Goal: Task Accomplishment & Management: Manage account settings

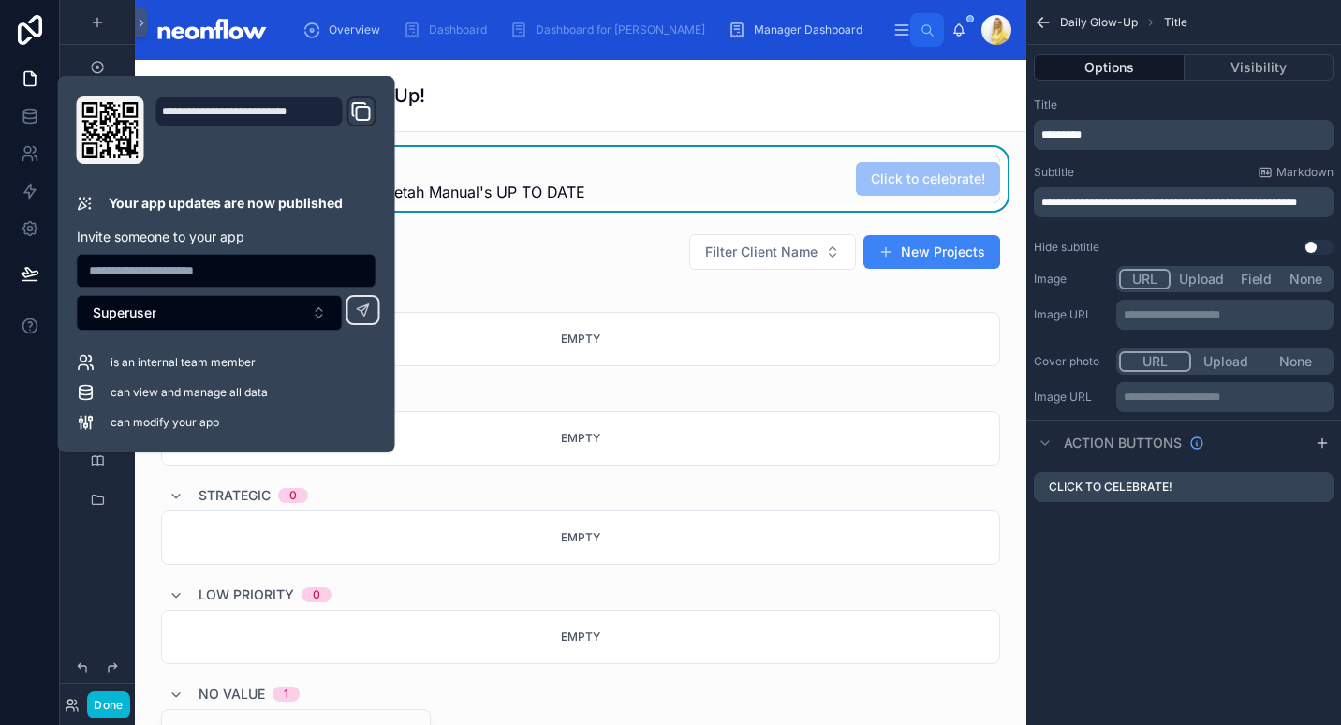
click at [859, 87] on div "Welcome to the Daily Glow-Up!" at bounding box center [580, 95] width 869 height 26
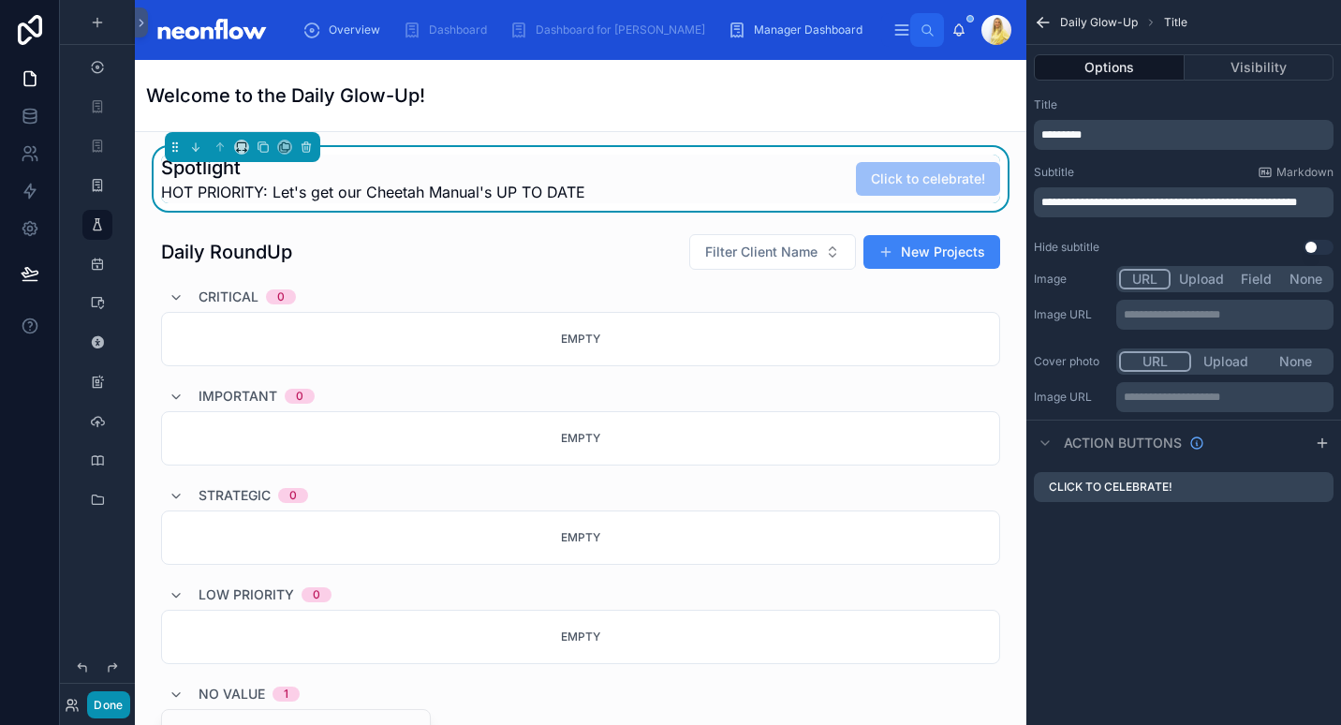
click at [116, 706] on button "Done" at bounding box center [108, 704] width 42 height 27
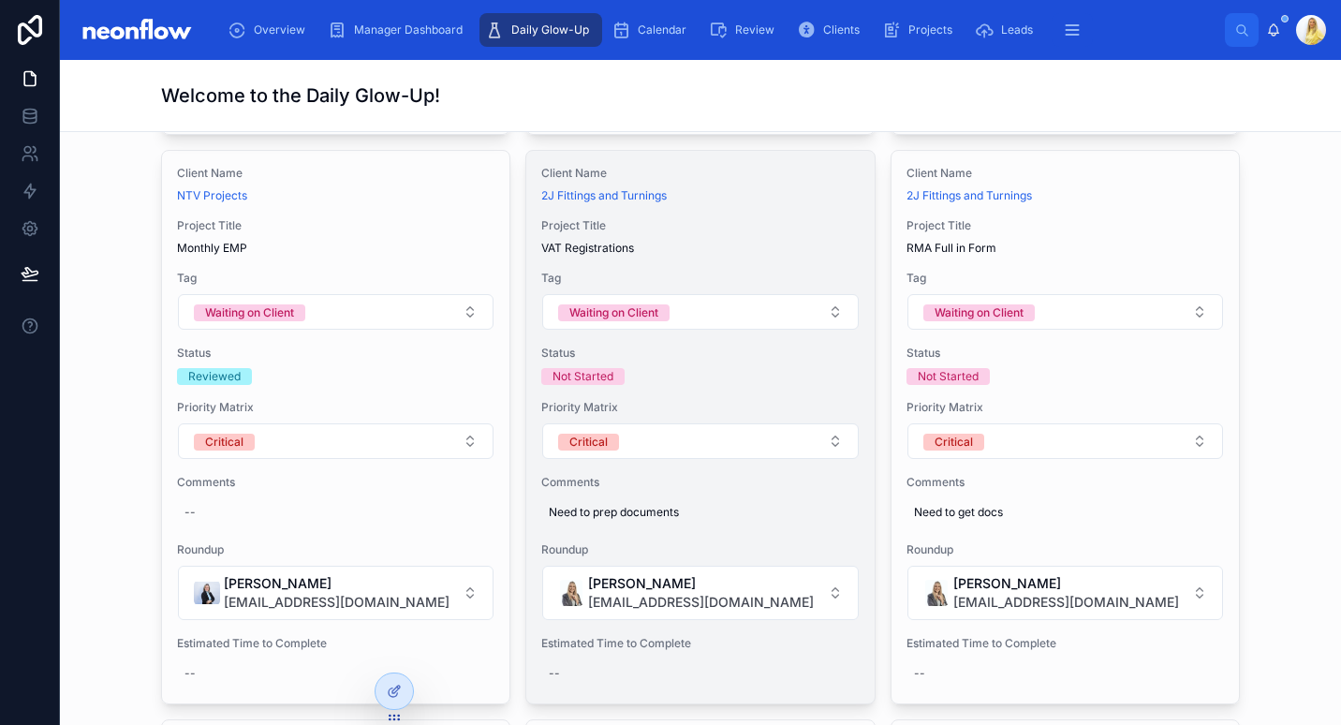
scroll to position [1710, 0]
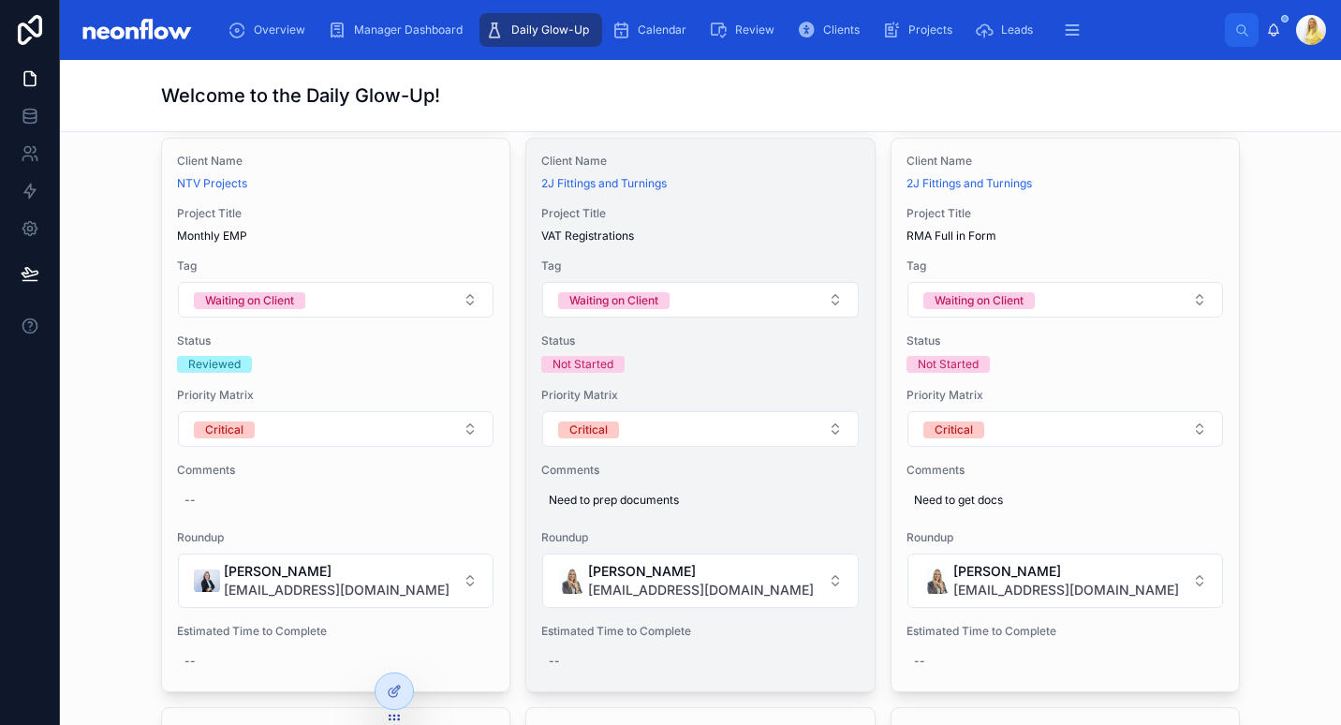
click at [743, 229] on span "VAT Registrations" at bounding box center [700, 236] width 318 height 15
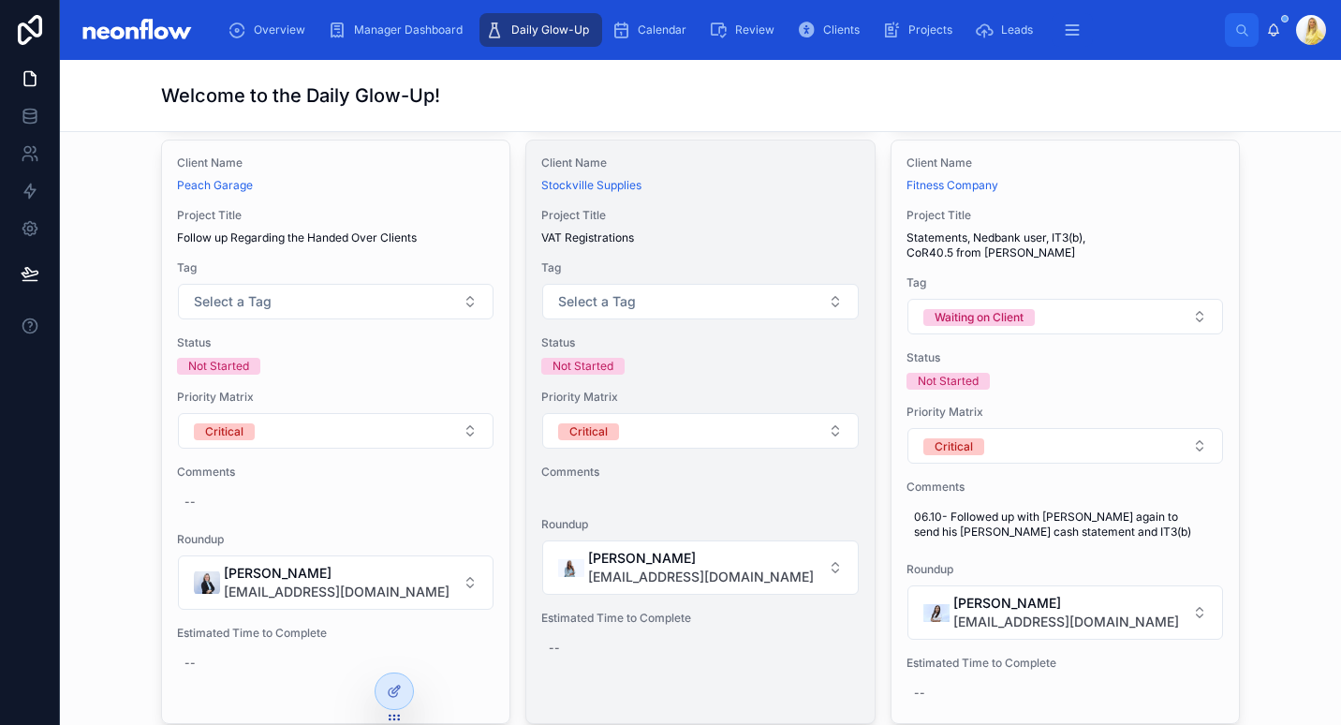
scroll to position [2280, 0]
click at [717, 221] on div "Project Title VAT Registrations" at bounding box center [700, 224] width 318 height 37
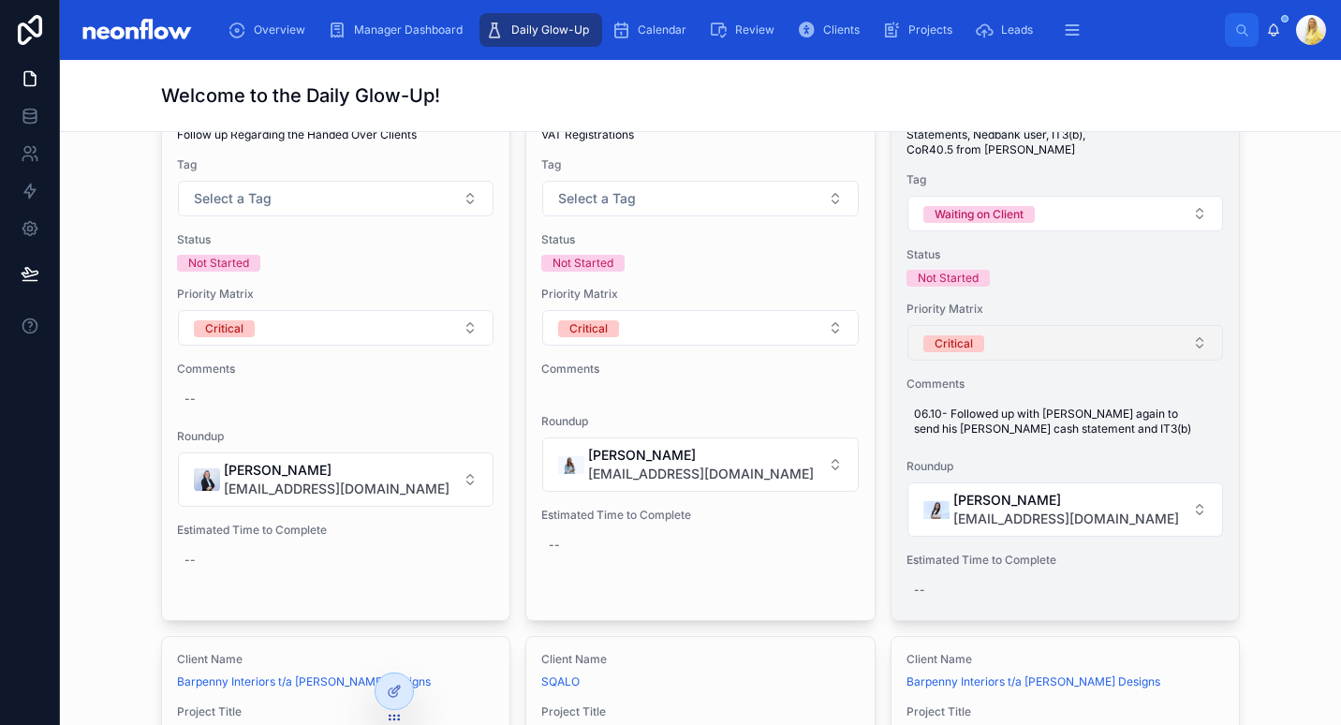
scroll to position [2360, 0]
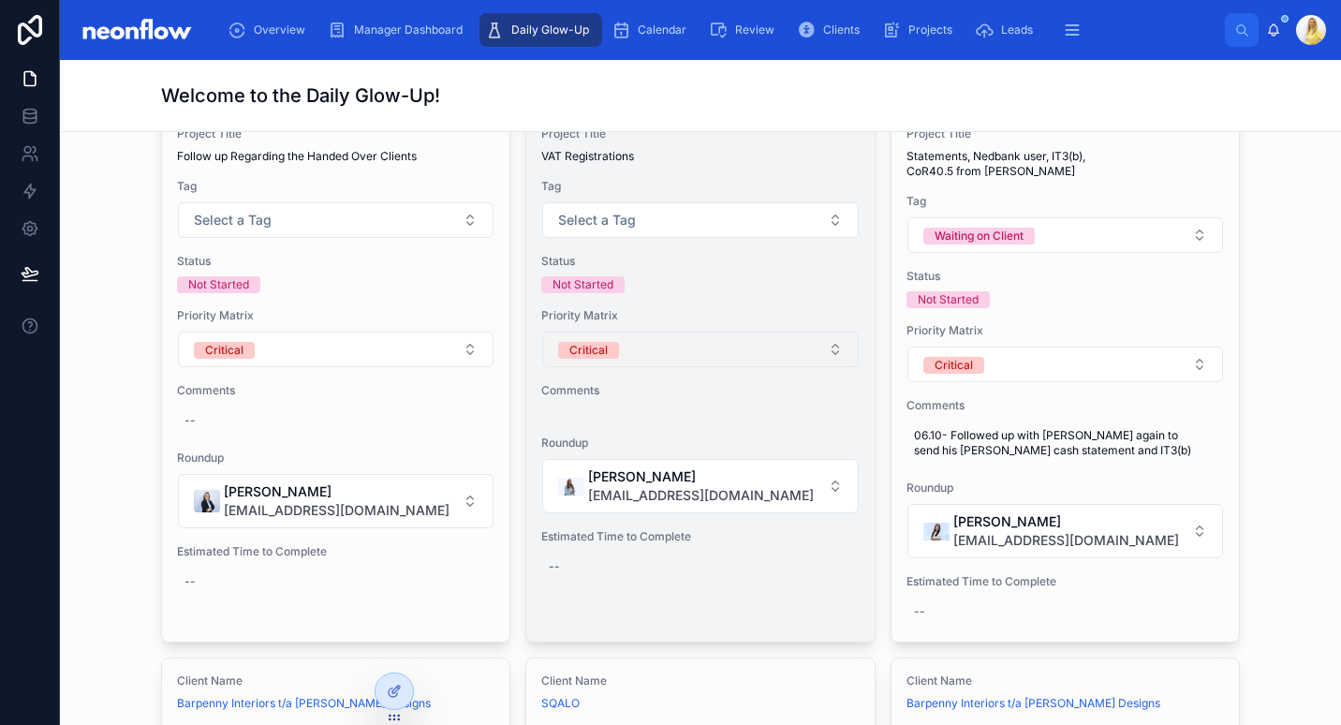
click at [698, 357] on button "Critical" at bounding box center [700, 350] width 316 height 36
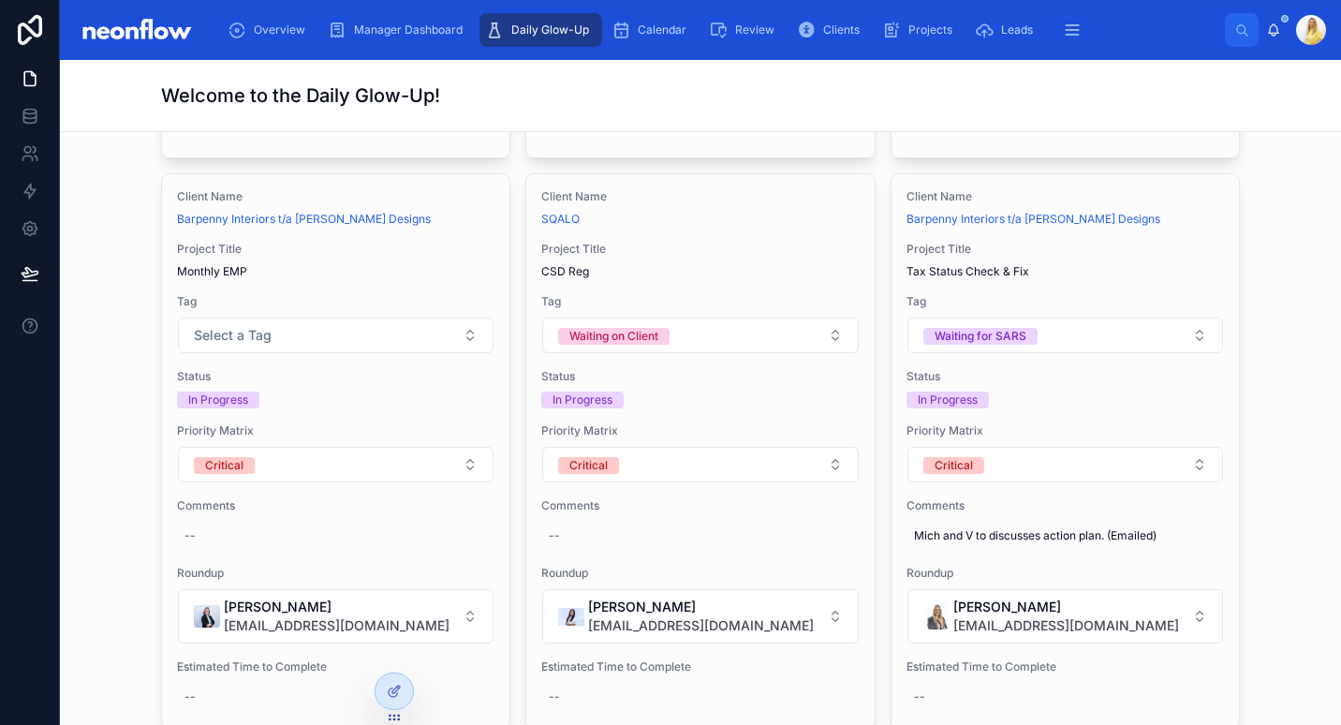
scroll to position [2845, 0]
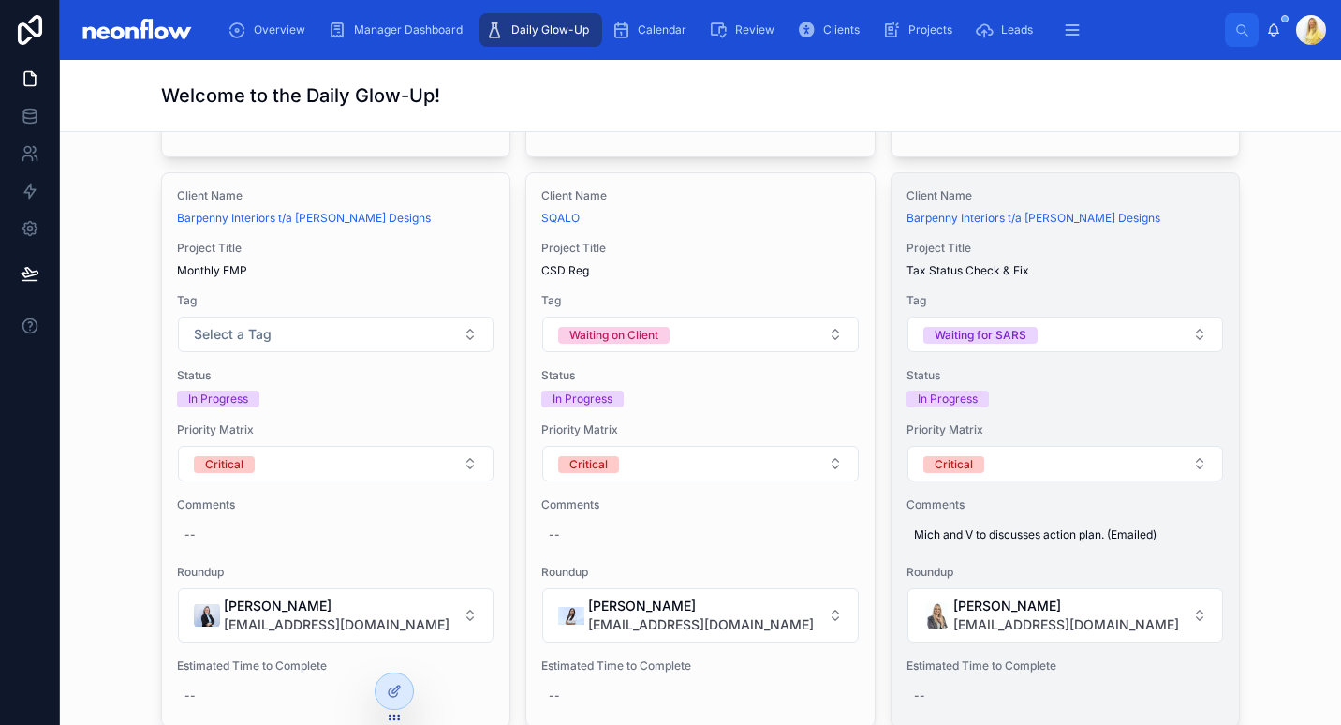
click at [1117, 241] on span "Project Title" at bounding box center [1066, 248] width 318 height 15
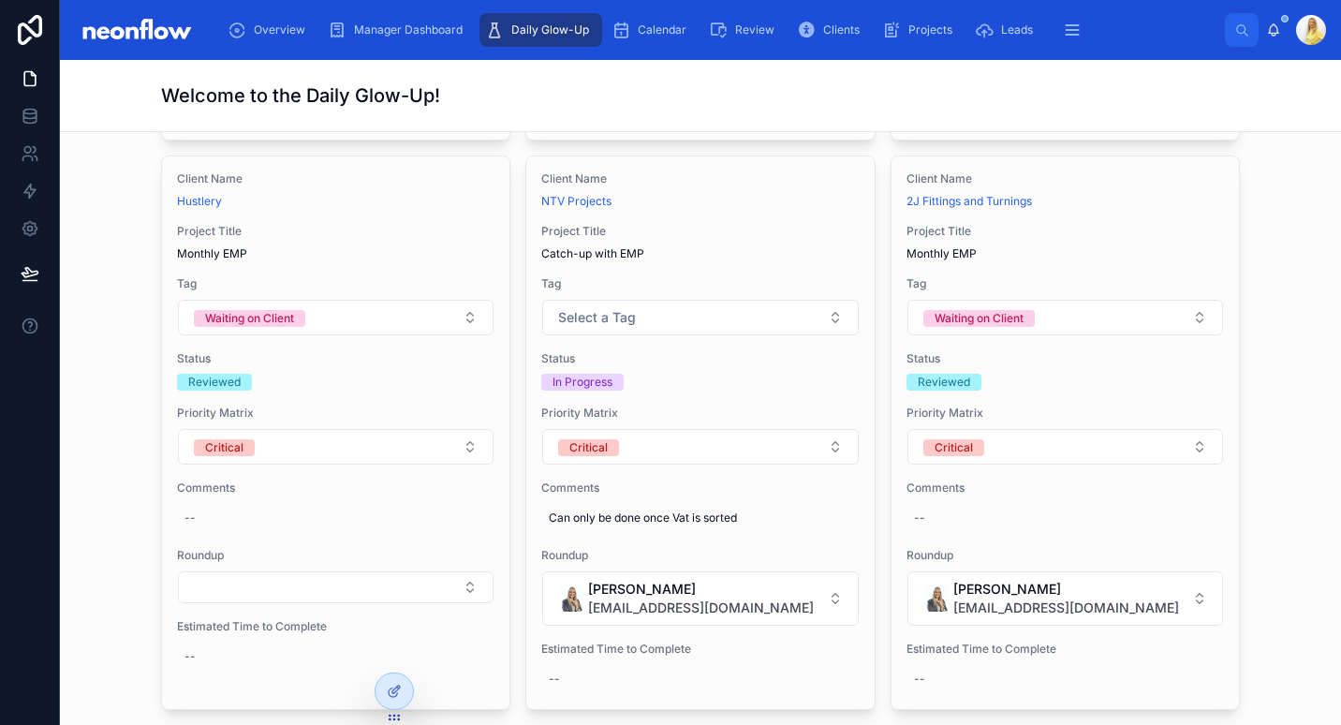
scroll to position [3454, 0]
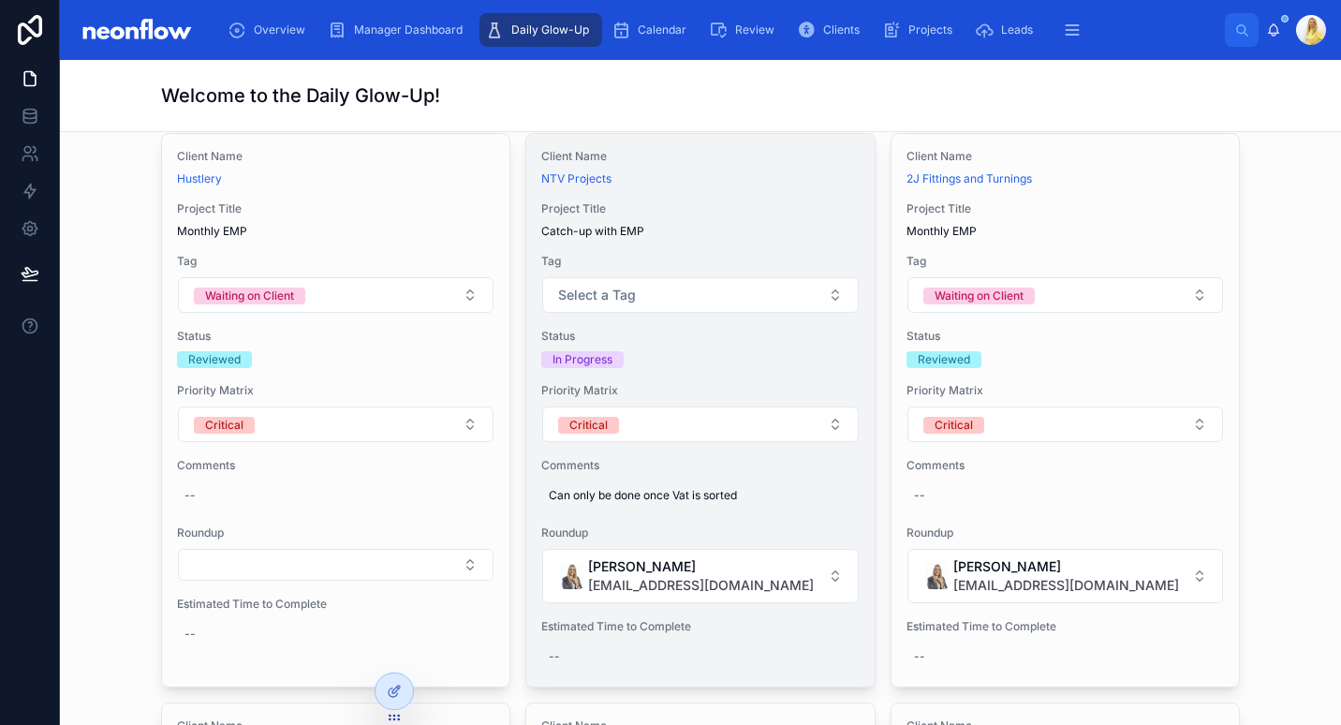
click at [717, 224] on span "Catch-up with EMP" at bounding box center [700, 231] width 318 height 15
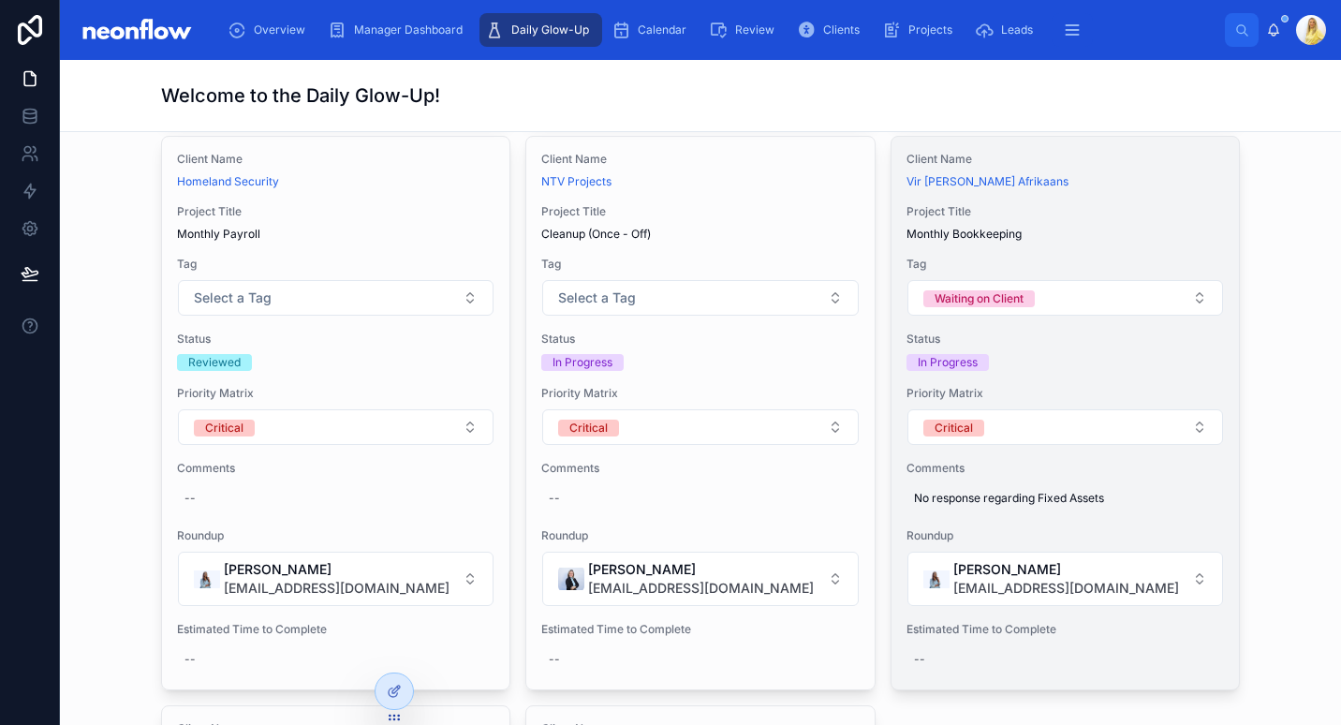
scroll to position [5160, 0]
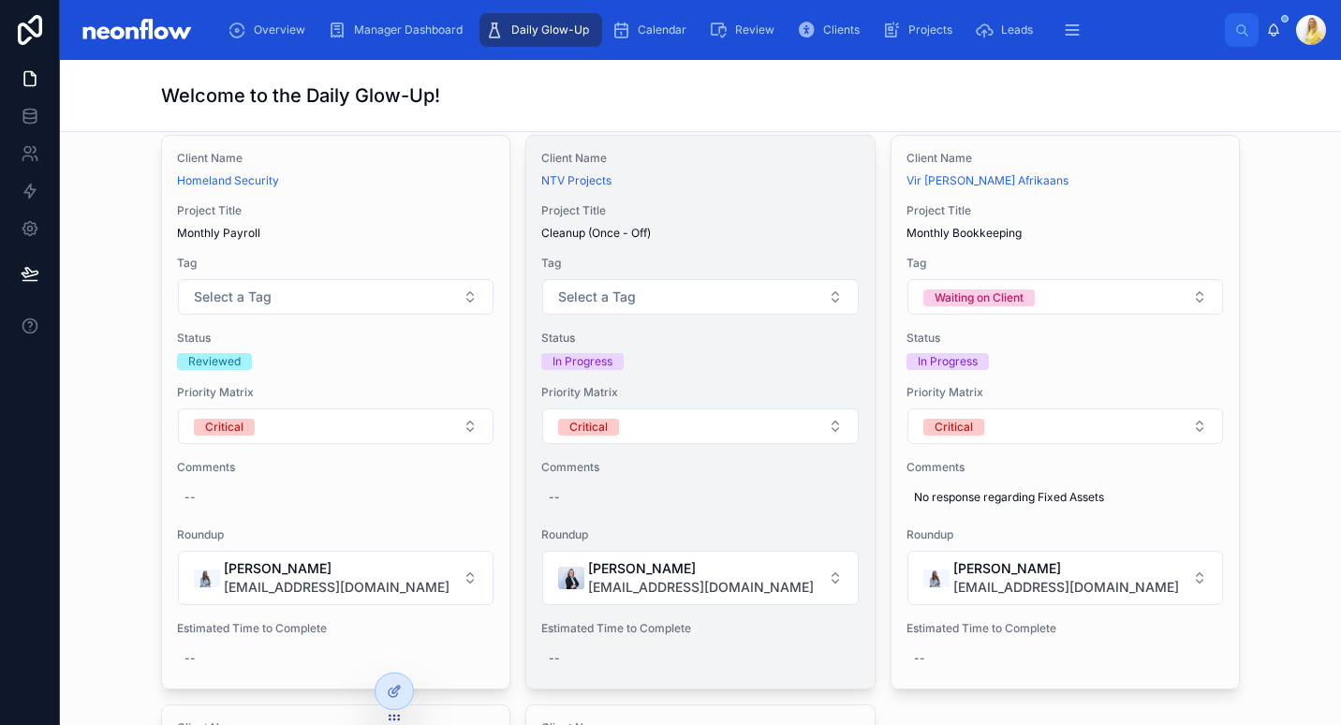
click at [727, 230] on div "Client Name NTV Projects Project Title Cleanup (Once - Off) Tag Select a Tag St…" at bounding box center [700, 412] width 348 height 553
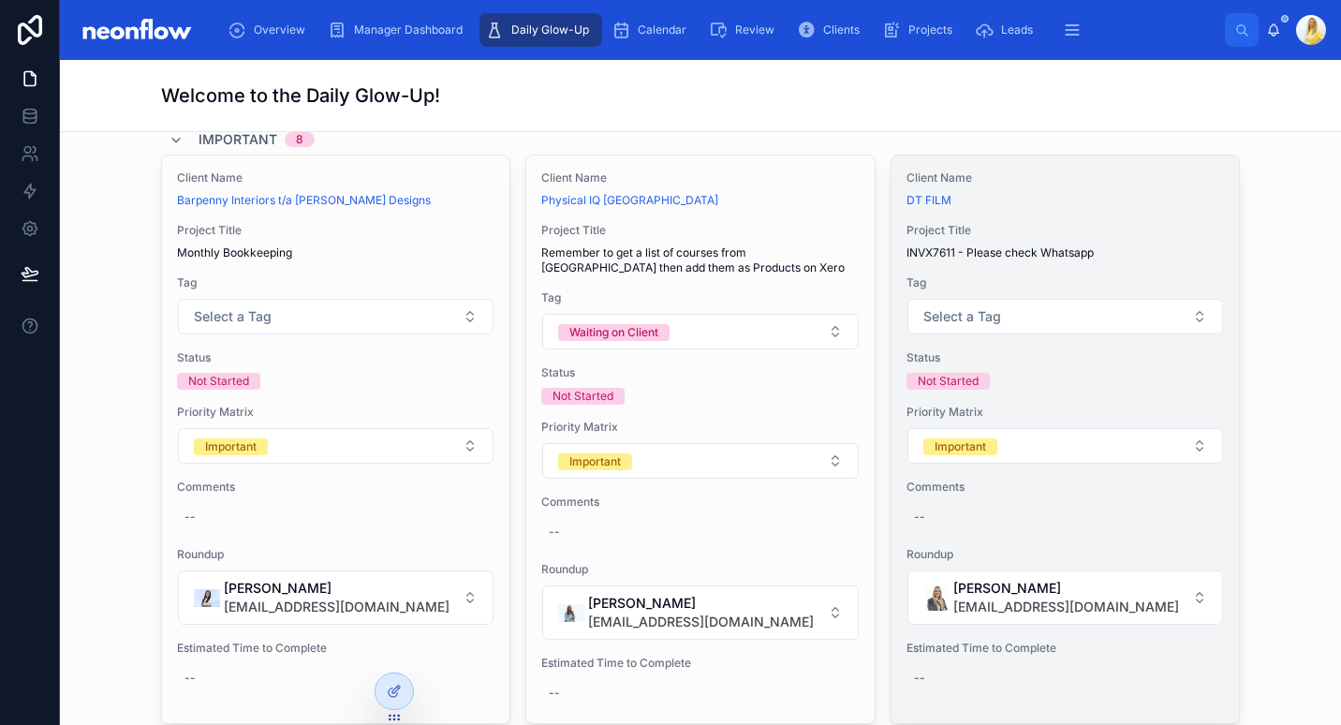
scroll to position [6325, 0]
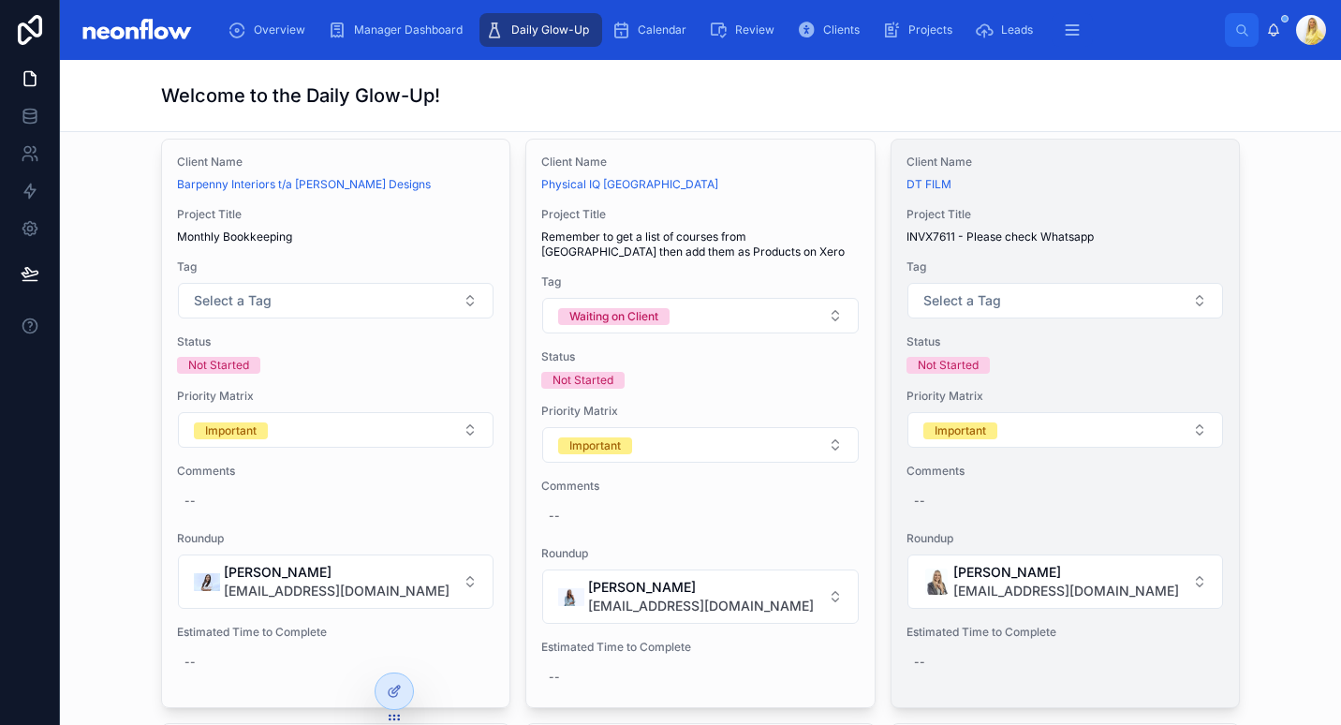
click at [1110, 229] on span "INVX7611 - Please check Whatsapp" at bounding box center [1066, 236] width 318 height 15
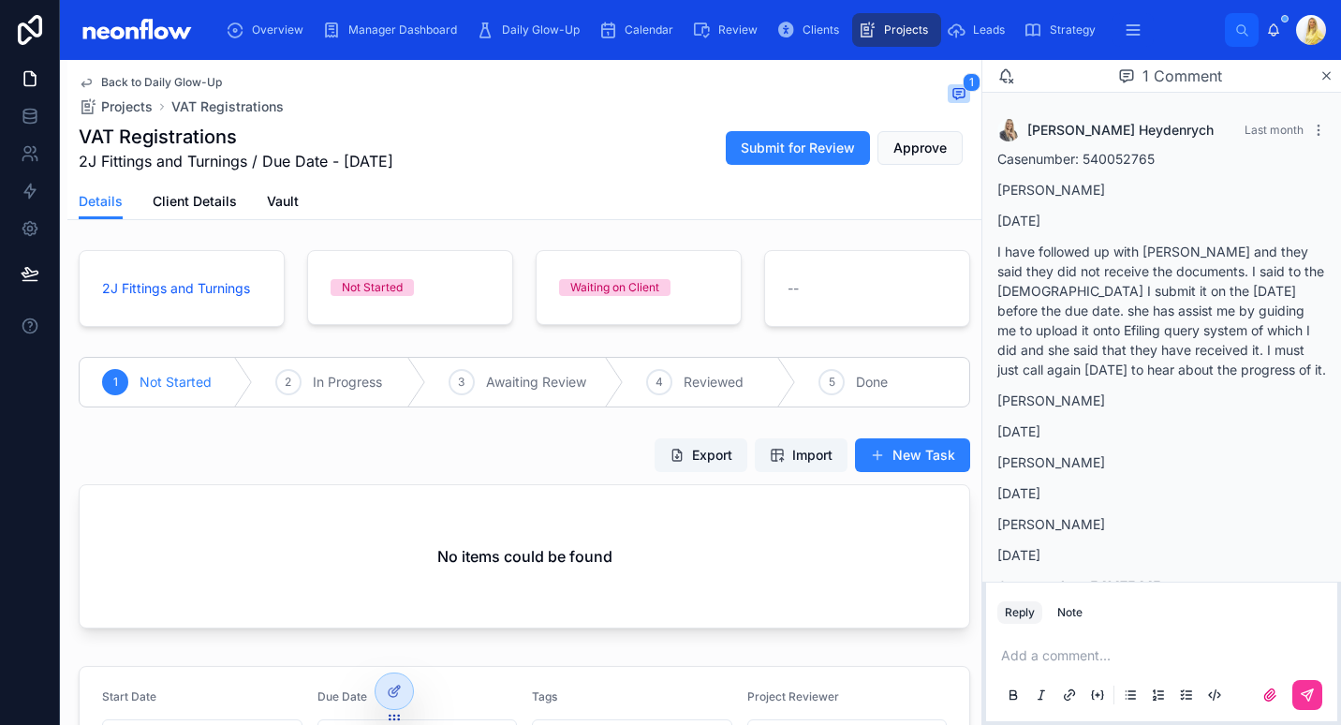
scroll to position [798, 0]
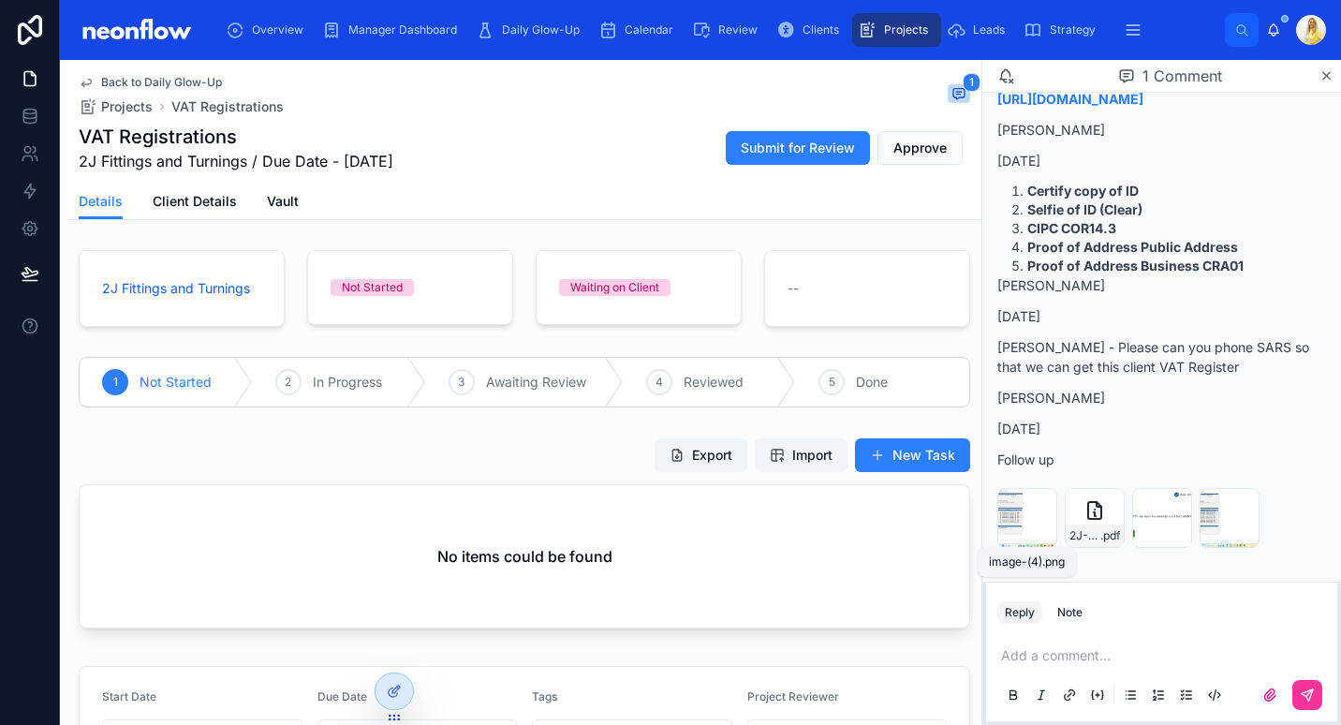
click at [0, 0] on span "image-(4)" at bounding box center [0, 0] width 0 height 0
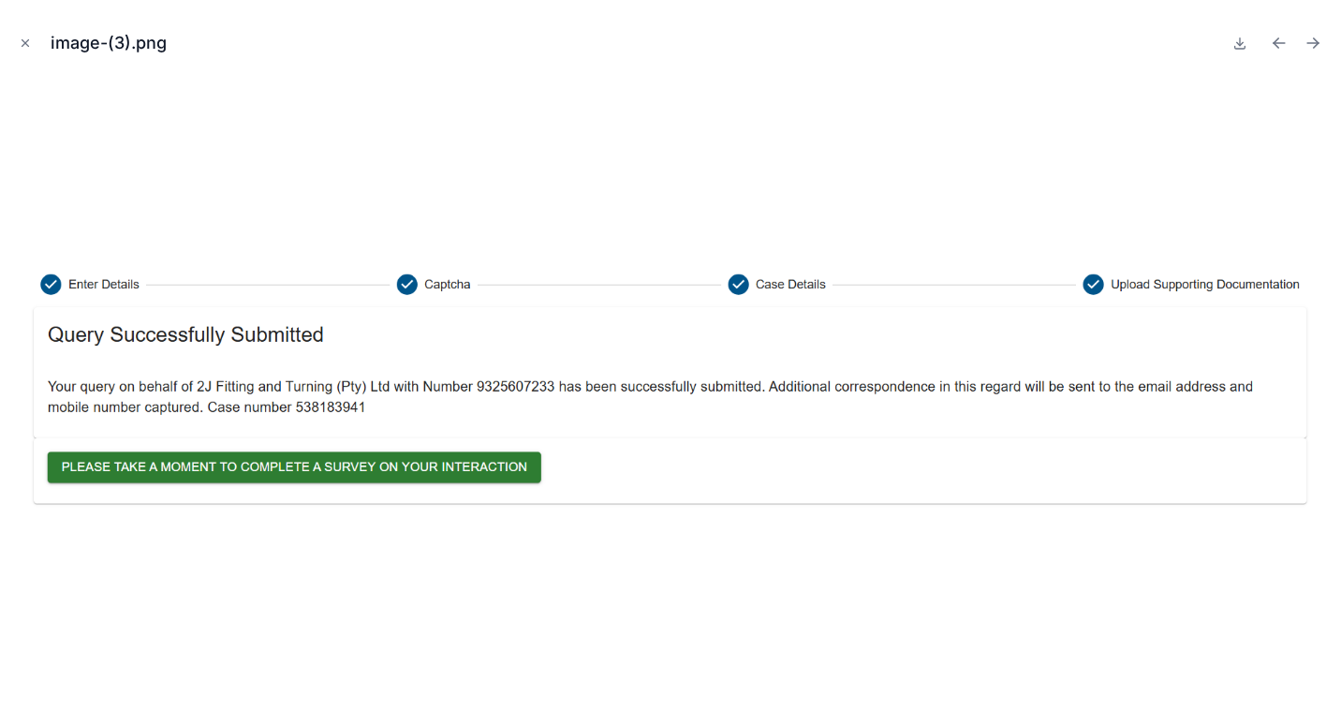
click at [24, 46] on icon "Close modal" at bounding box center [25, 43] width 13 height 13
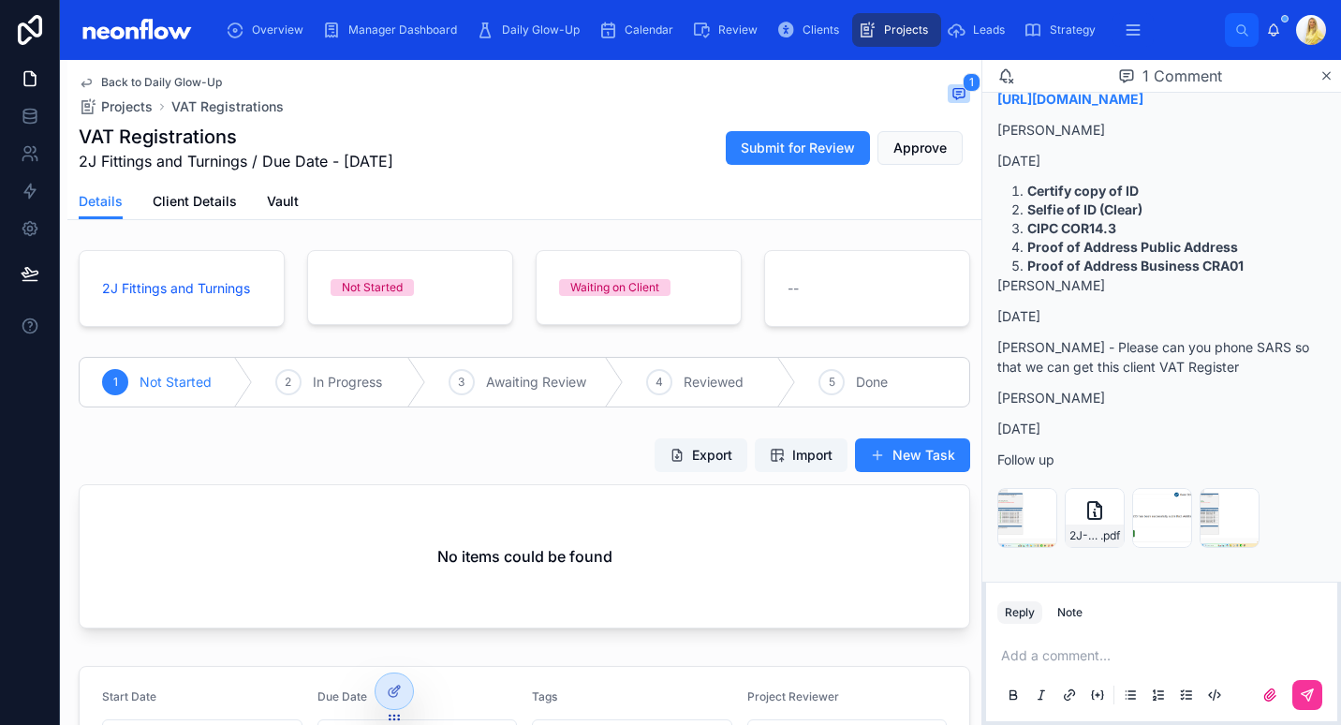
click at [1102, 632] on div "Add a comment..." at bounding box center [1161, 675] width 351 height 94
click at [1190, 348] on p "Shannen Cochrane - Please can you phone SARS so that we can get this client VAT…" at bounding box center [1162, 356] width 329 height 39
drag, startPoint x: 999, startPoint y: 155, endPoint x: 1040, endPoint y: 156, distance: 40.3
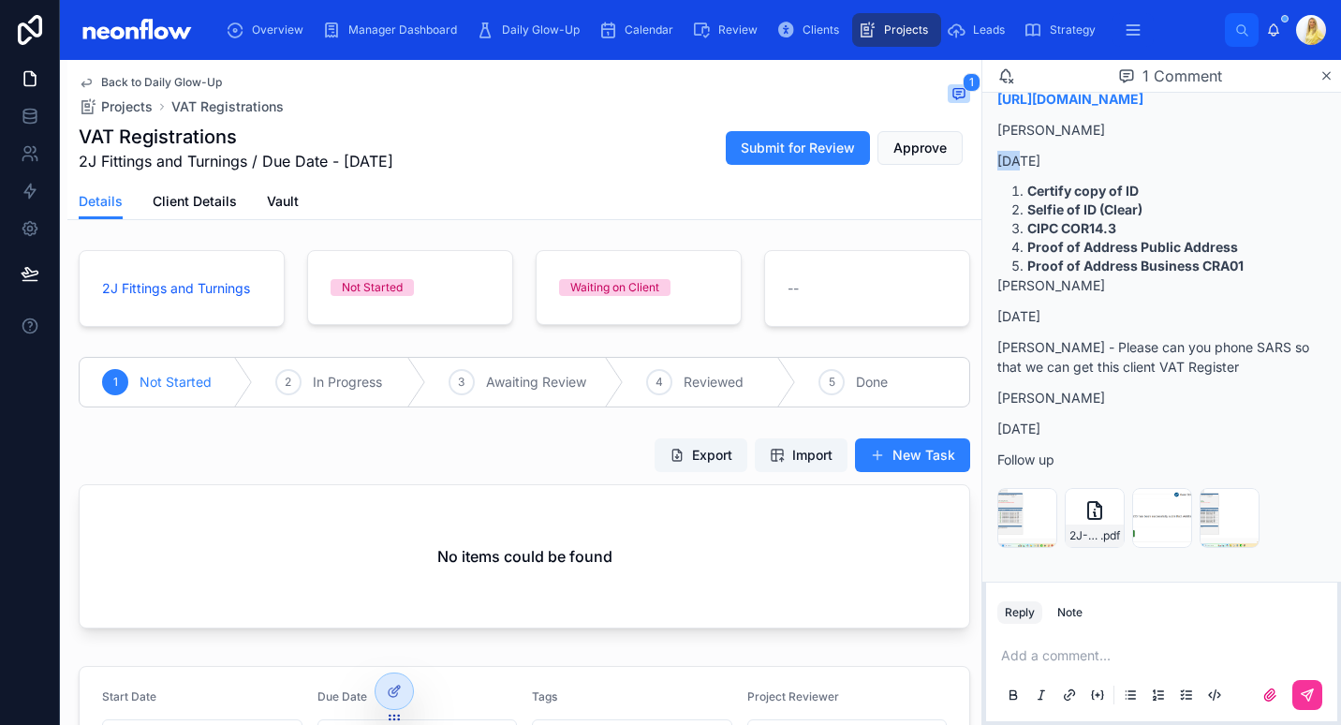
click at [1040, 156] on p "[DATE]" at bounding box center [1162, 161] width 329 height 20
drag, startPoint x: 1040, startPoint y: 156, endPoint x: 1183, endPoint y: 260, distance: 177.1
click at [1183, 260] on ol "Certify copy of ID Selfie of ID (Clear) CIPC COR14.3 Proof of Address Public Ad…" at bounding box center [1162, 229] width 329 height 94
drag, startPoint x: 1183, startPoint y: 260, endPoint x: 1219, endPoint y: 276, distance: 39.0
click at [1219, 276] on p "Marissa Moodley" at bounding box center [1162, 285] width 329 height 20
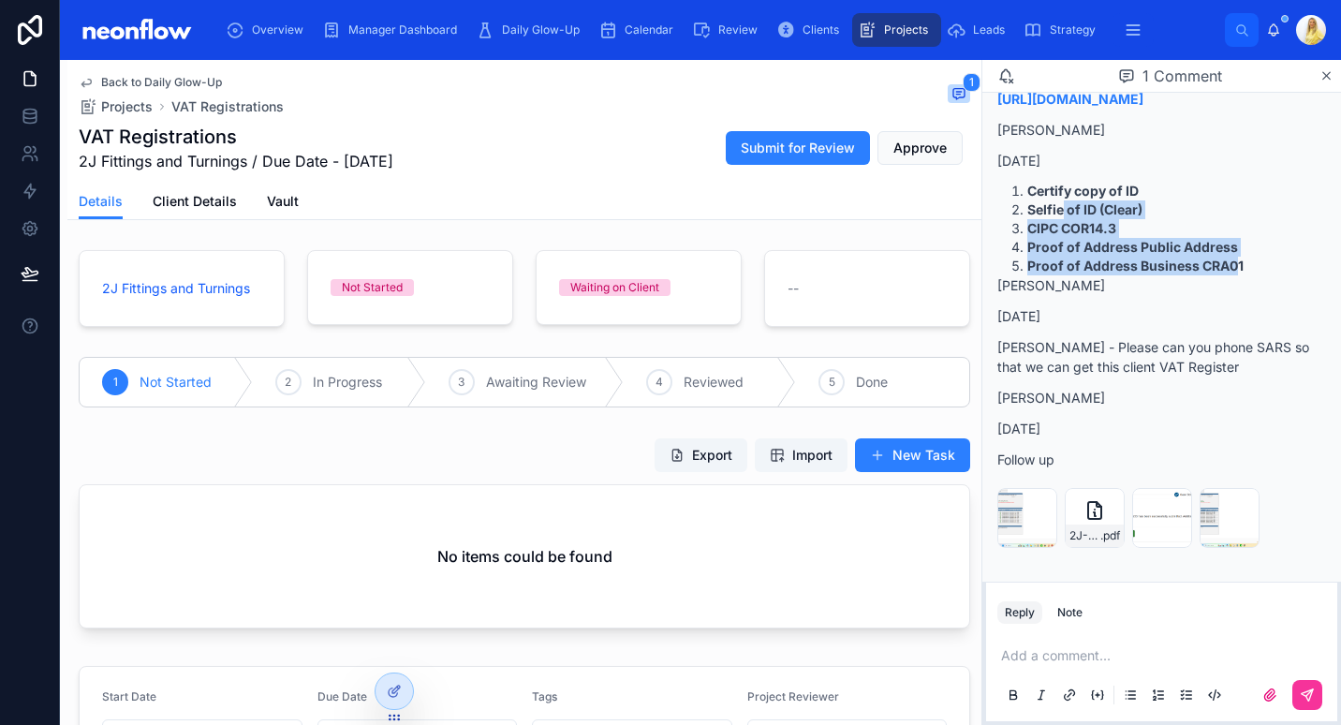
drag, startPoint x: 1237, startPoint y: 265, endPoint x: 1065, endPoint y: 204, distance: 182.8
click at [1065, 204] on ol "Certify copy of ID Selfie of ID (Clear) CIPC COR14.3 Proof of Address Public Ad…" at bounding box center [1162, 229] width 329 height 94
drag, startPoint x: 1065, startPoint y: 204, endPoint x: 1207, endPoint y: 341, distance: 197.4
click at [1207, 341] on p "Shannen Cochrane - Please can you phone SARS so that we can get this client VAT…" at bounding box center [1162, 356] width 329 height 39
click at [1204, 312] on p "10 days ago" at bounding box center [1162, 316] width 329 height 20
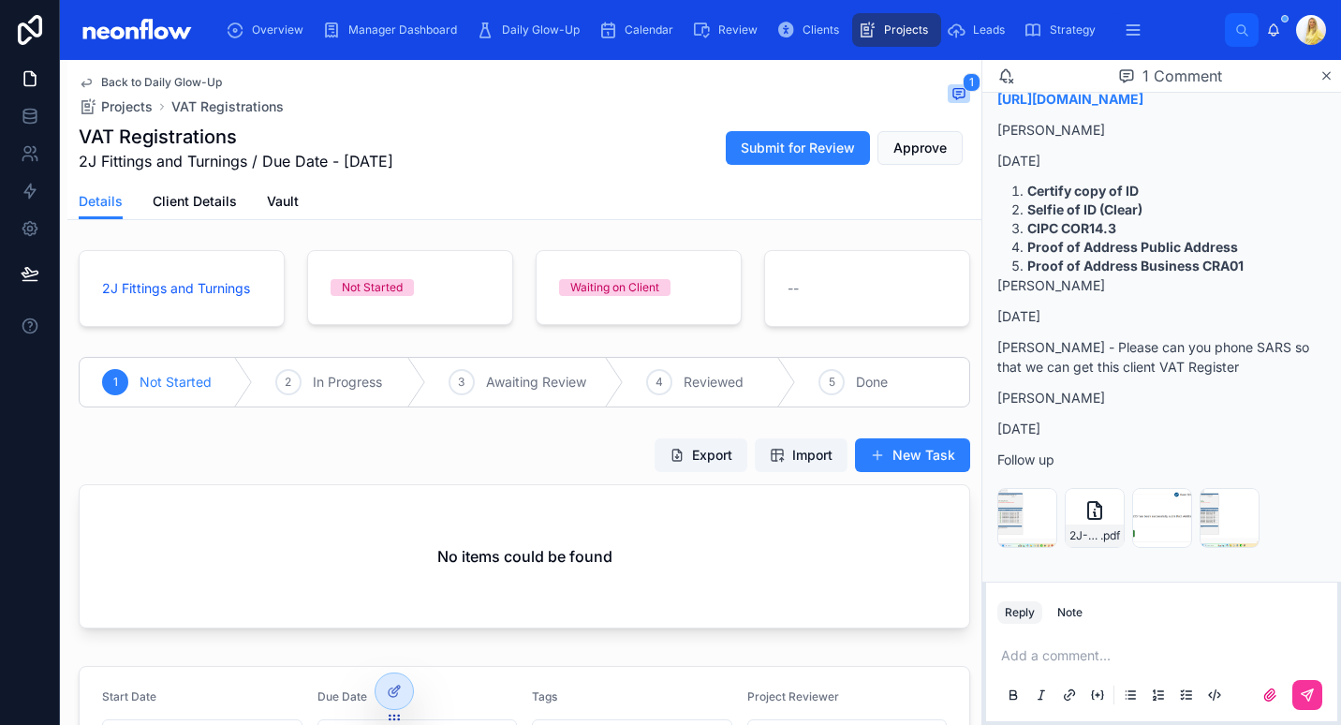
click at [1073, 660] on p at bounding box center [1165, 655] width 329 height 19
click at [1084, 540] on span "2J-GetLetter" at bounding box center [1085, 535] width 31 height 15
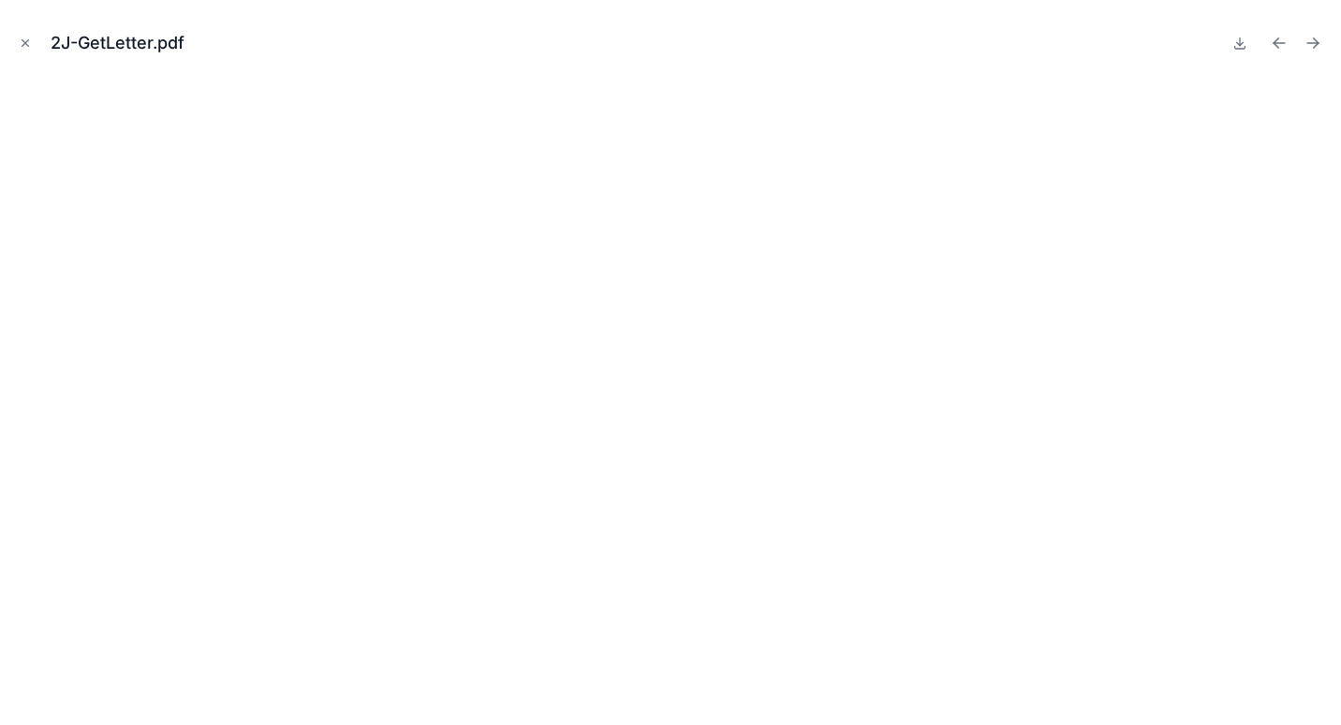
click at [27, 47] on icon "Close modal" at bounding box center [25, 43] width 13 height 13
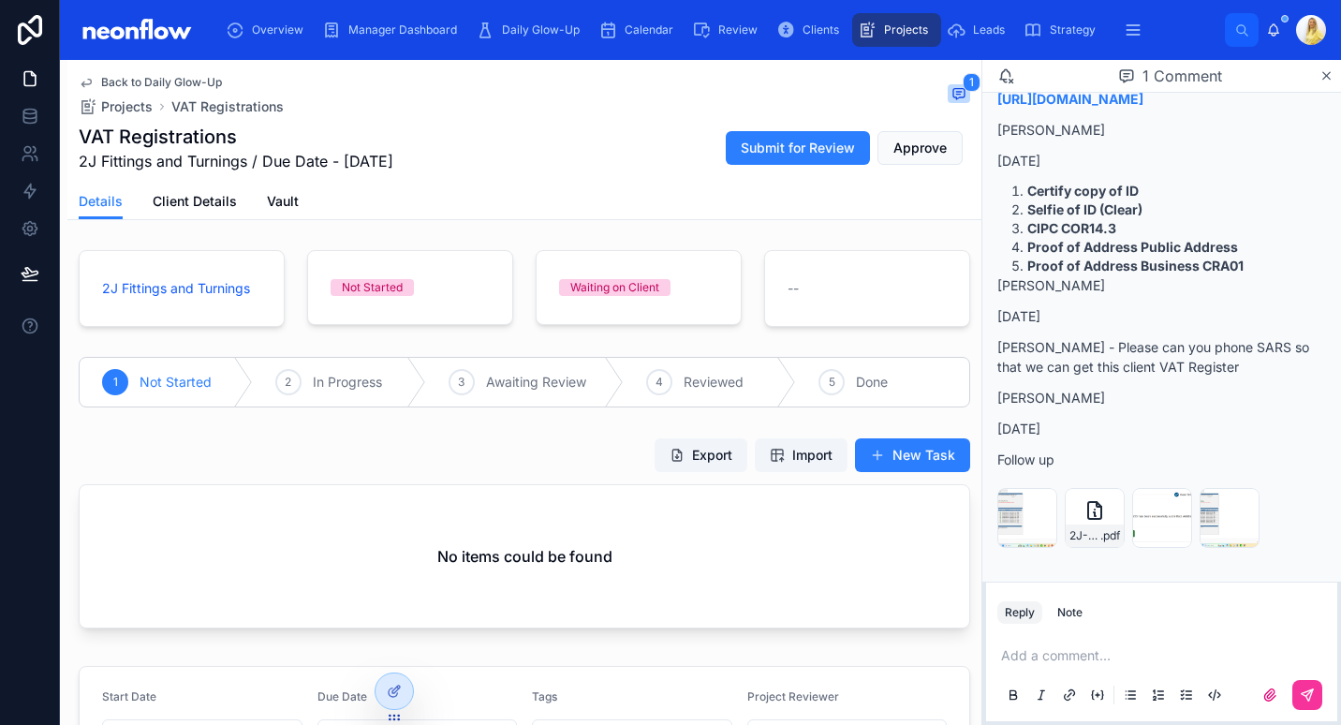
click at [1033, 646] on p at bounding box center [1165, 655] width 329 height 19
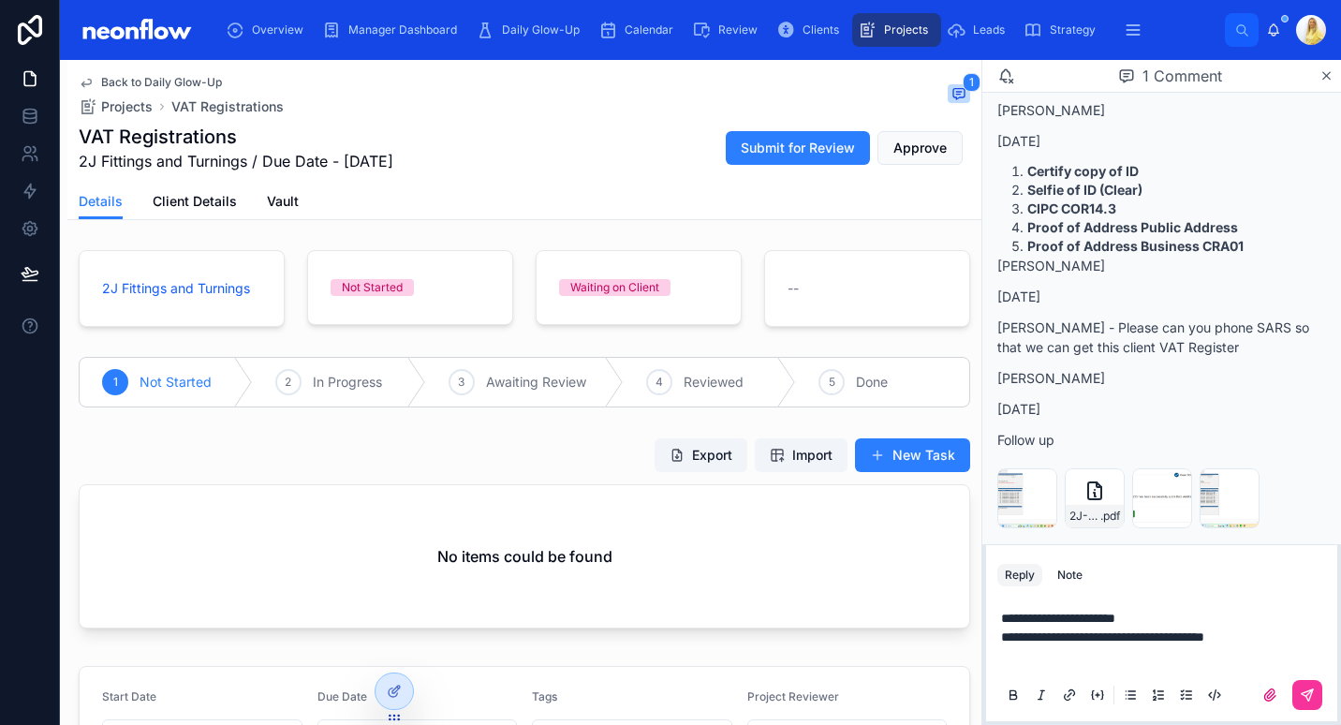
click at [1302, 701] on icon at bounding box center [1307, 695] width 15 height 15
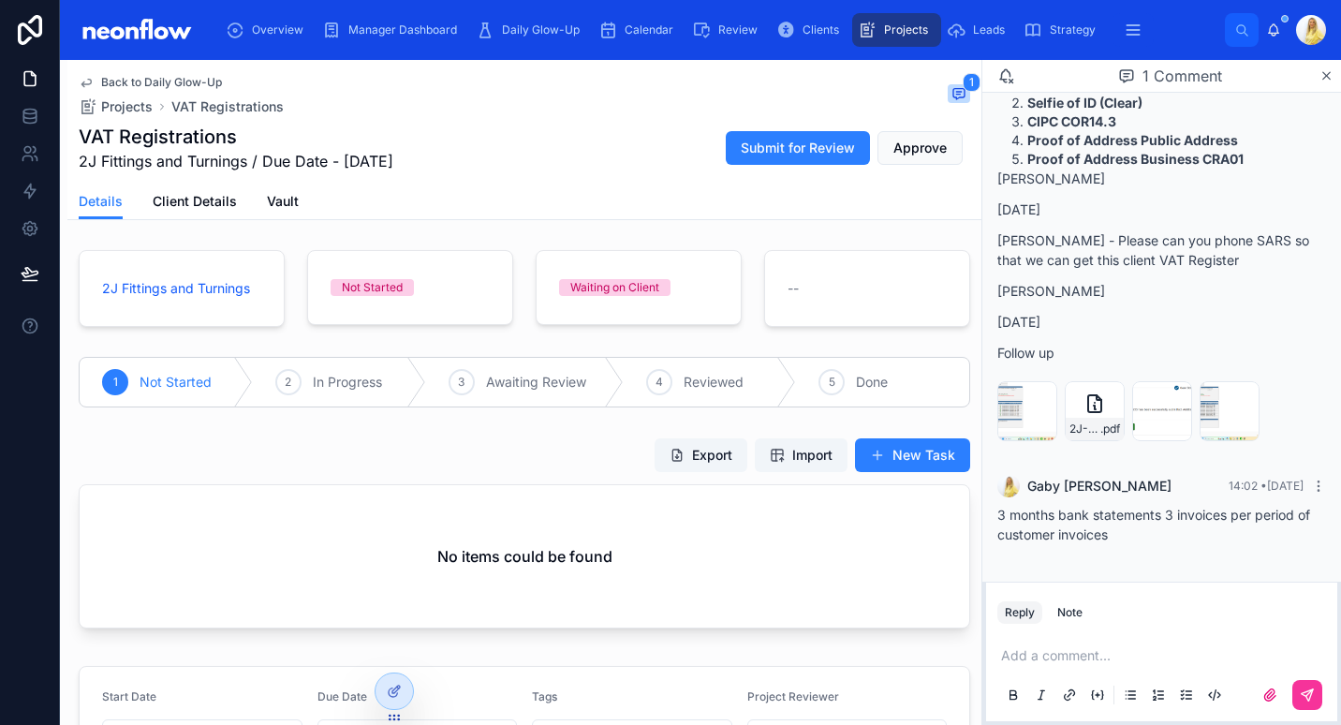
click at [1019, 656] on p at bounding box center [1165, 655] width 329 height 19
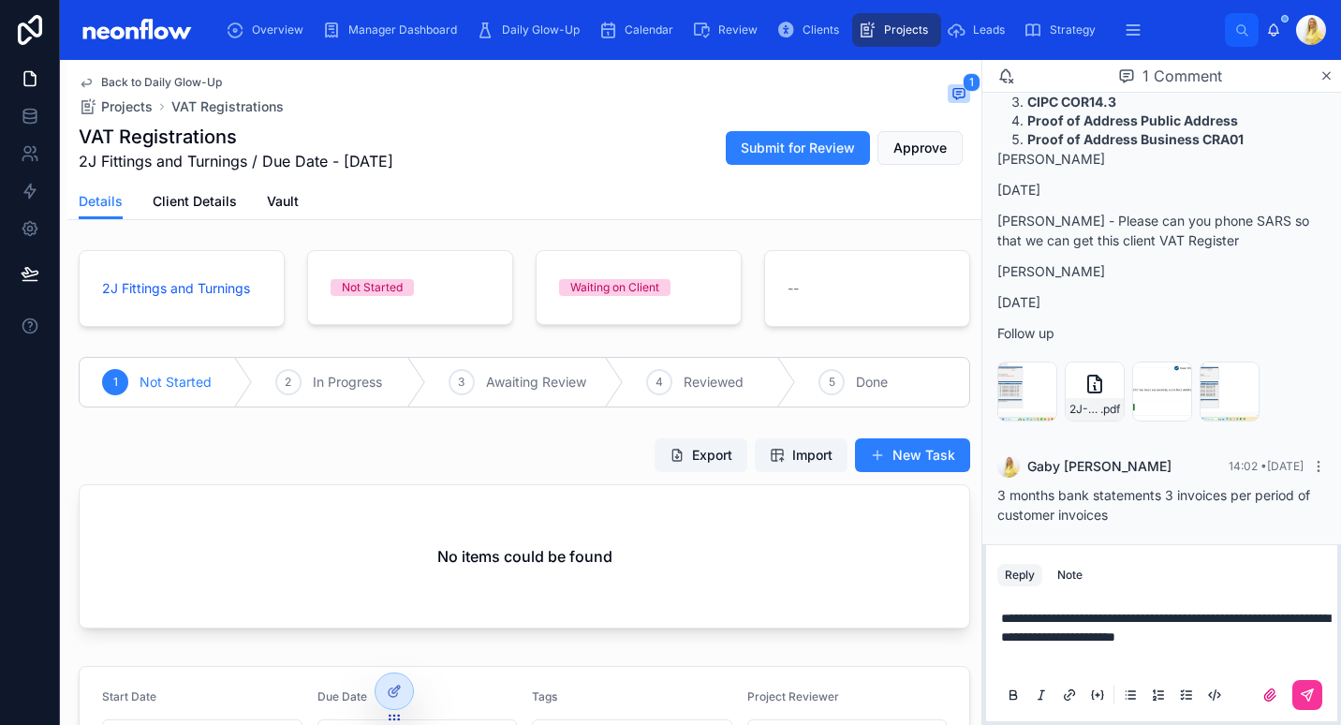
click at [1317, 693] on button at bounding box center [1308, 695] width 30 height 30
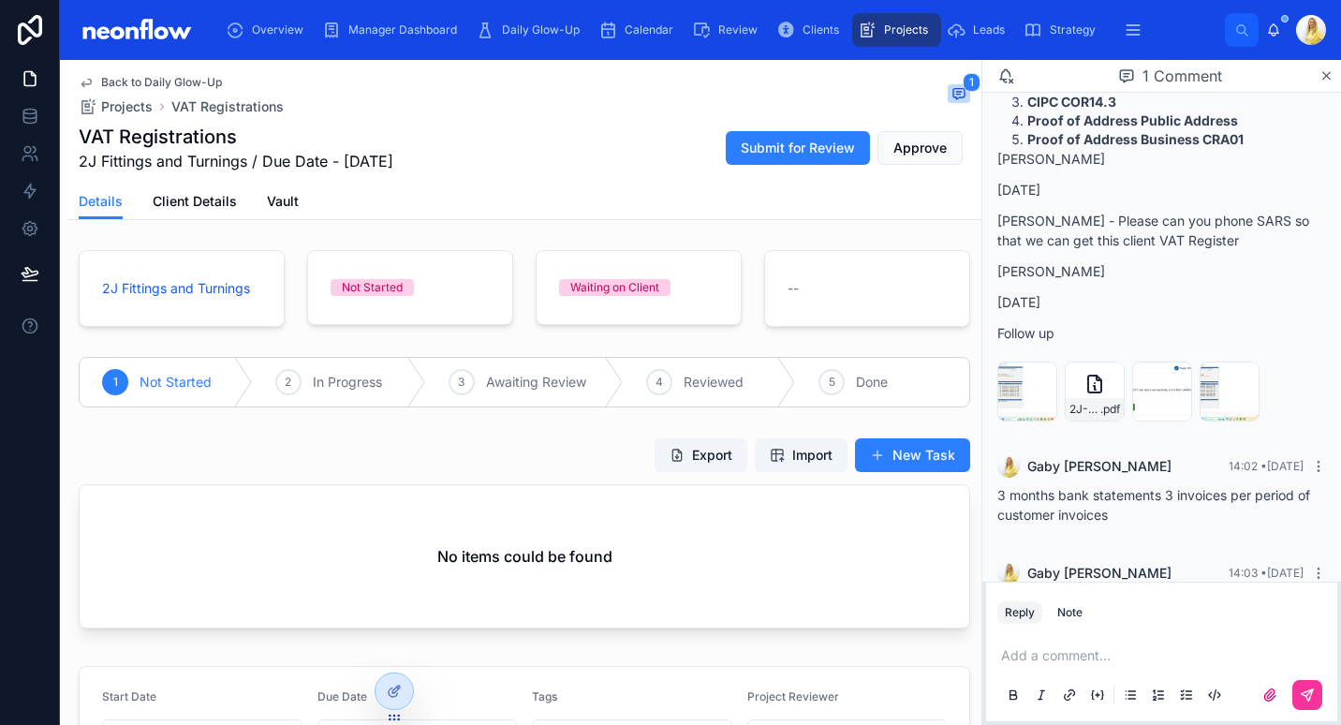
scroll to position [999, 0]
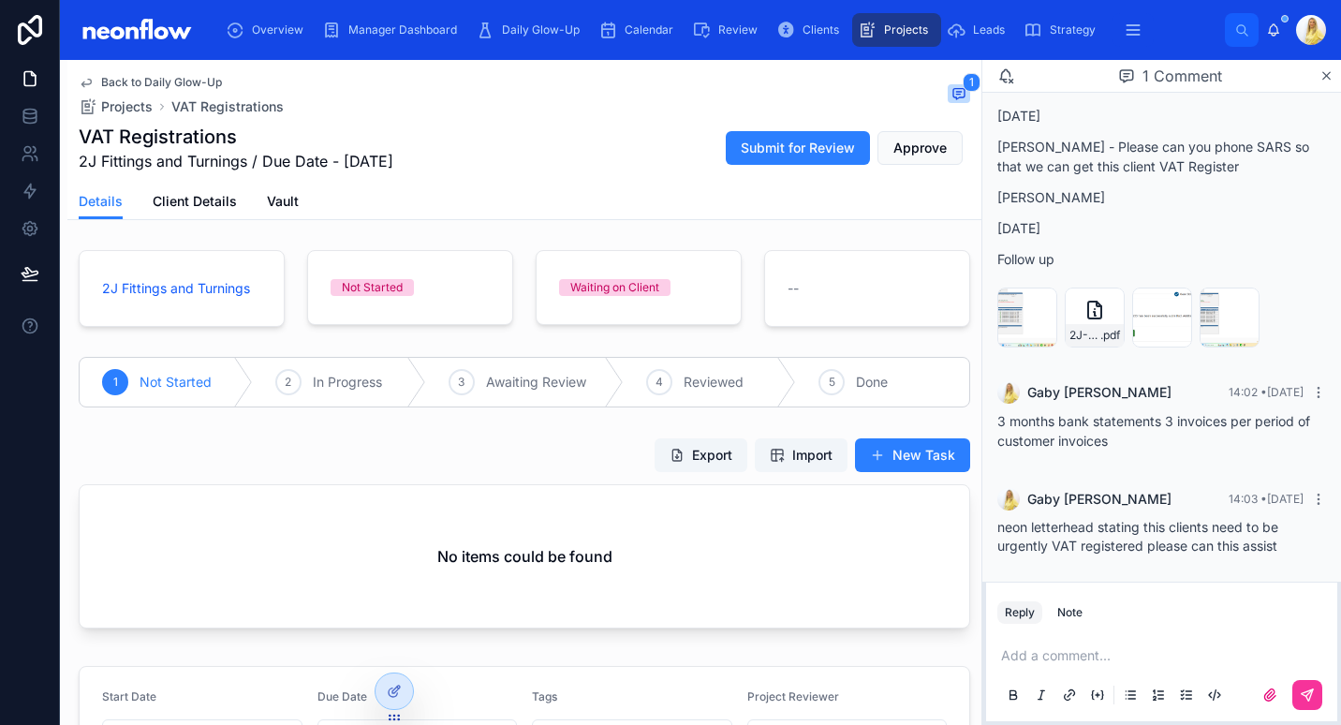
click at [1034, 662] on p at bounding box center [1165, 655] width 329 height 19
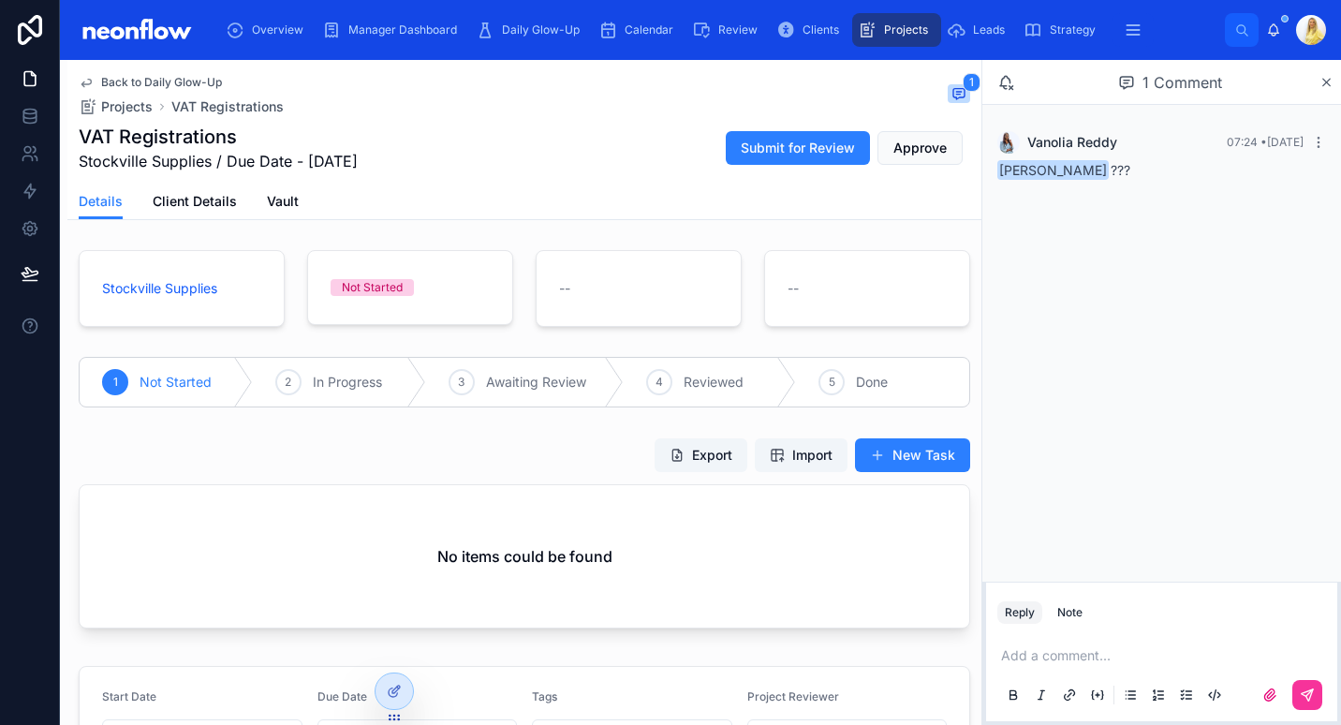
click at [1032, 649] on p at bounding box center [1165, 655] width 329 height 19
click at [1294, 699] on button at bounding box center [1308, 695] width 30 height 30
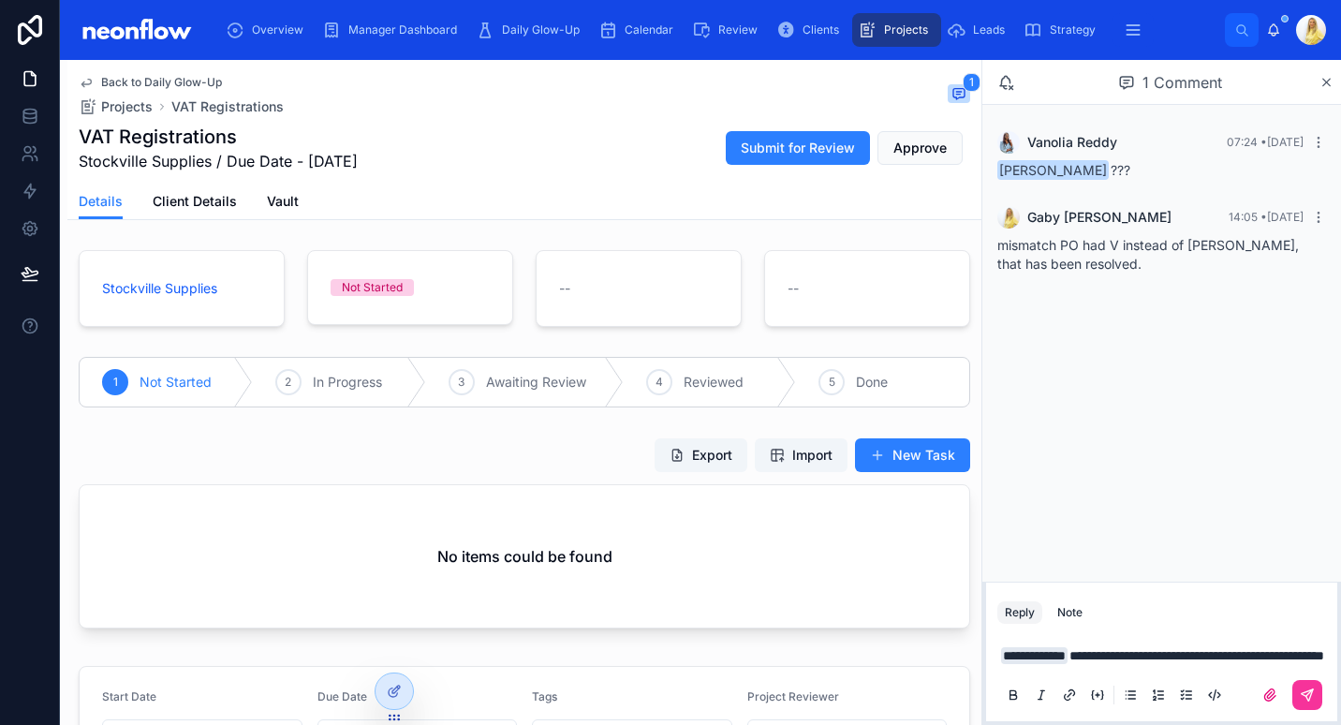
click at [1313, 699] on icon at bounding box center [1307, 695] width 15 height 15
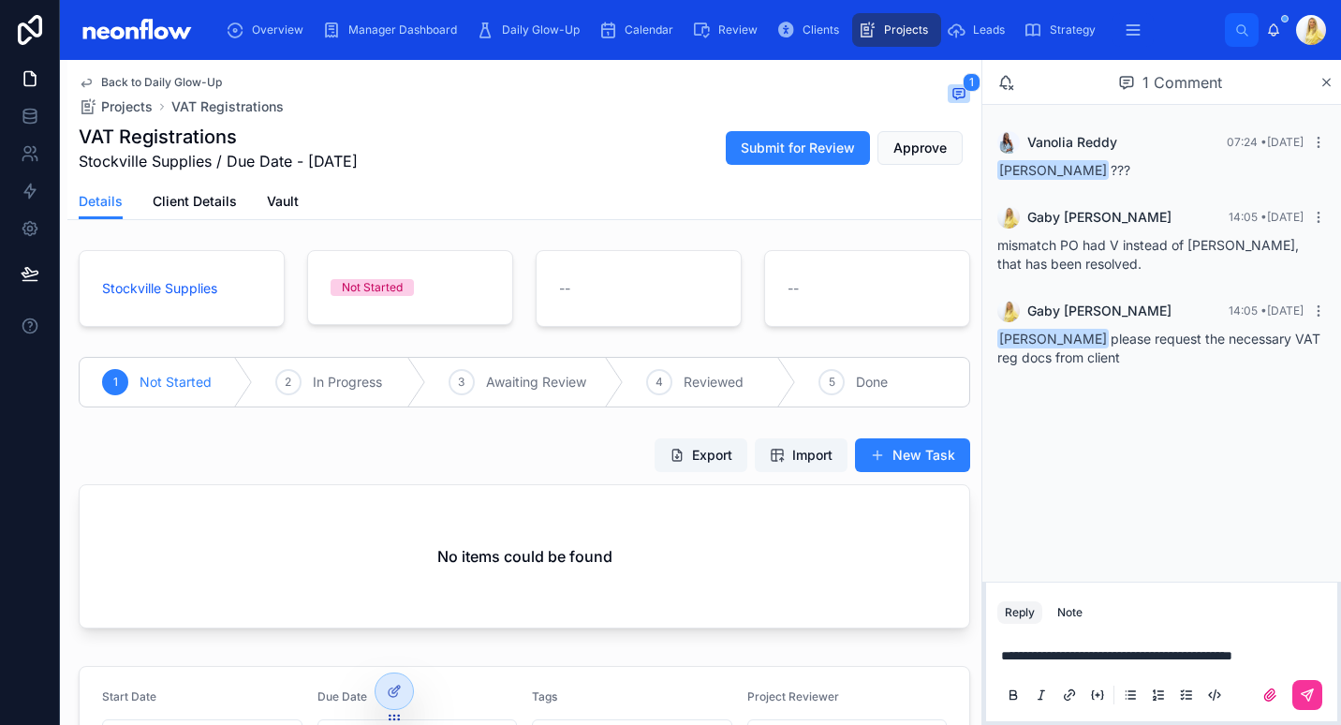
click at [1306, 691] on icon at bounding box center [1307, 694] width 11 height 11
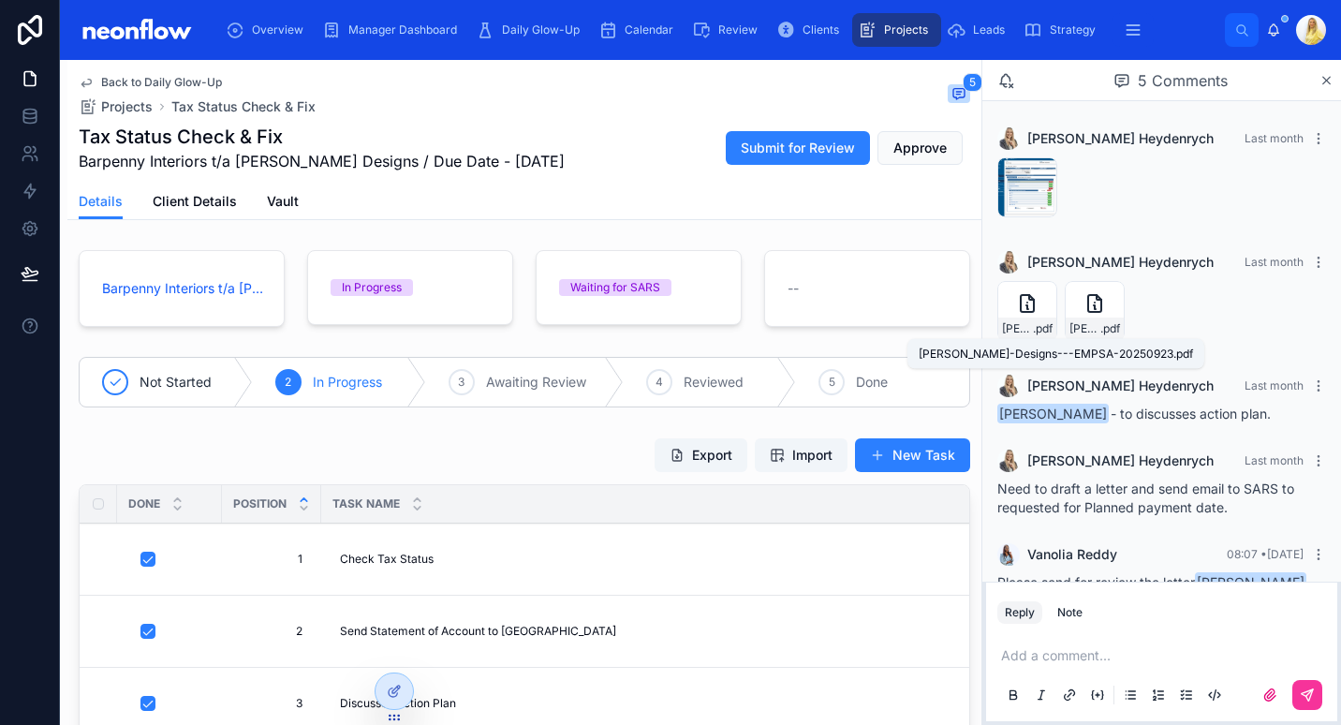
click at [1024, 334] on span "Barker-Designs---EMPSA-20250923" at bounding box center [1017, 328] width 31 height 15
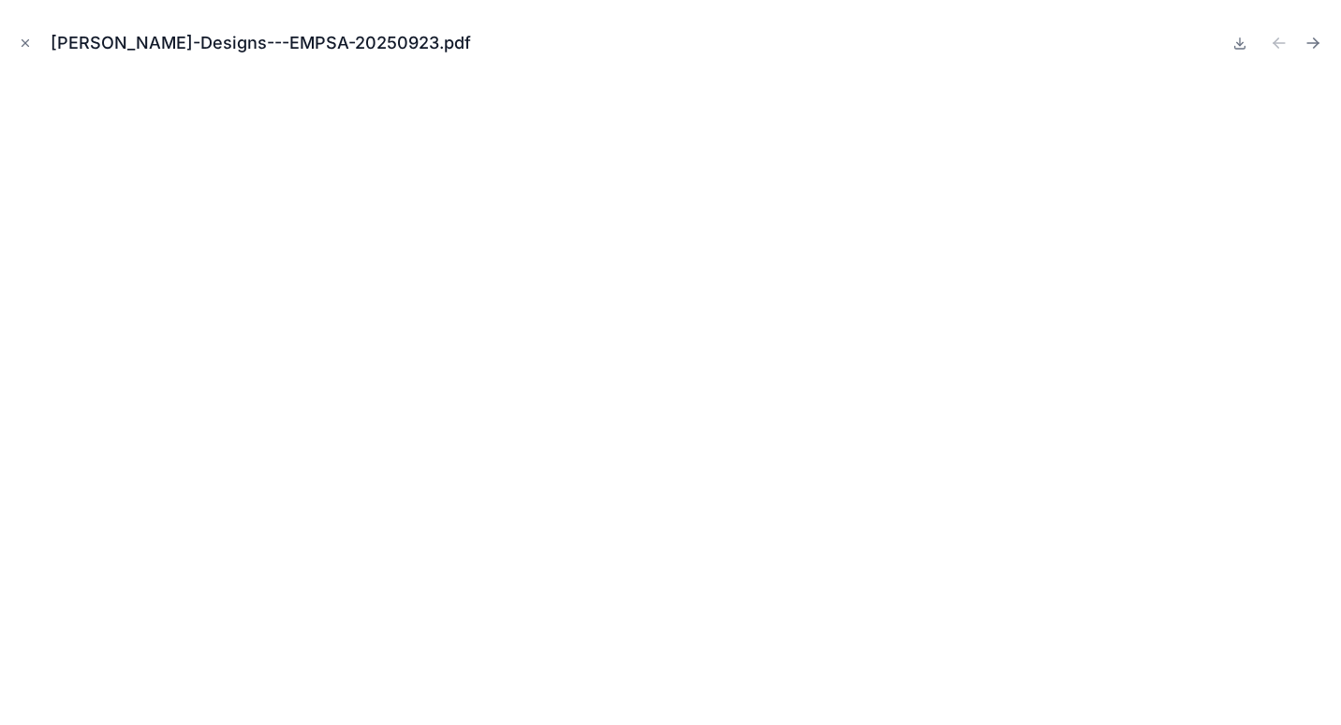
click at [22, 45] on icon "Close modal" at bounding box center [25, 43] width 7 height 7
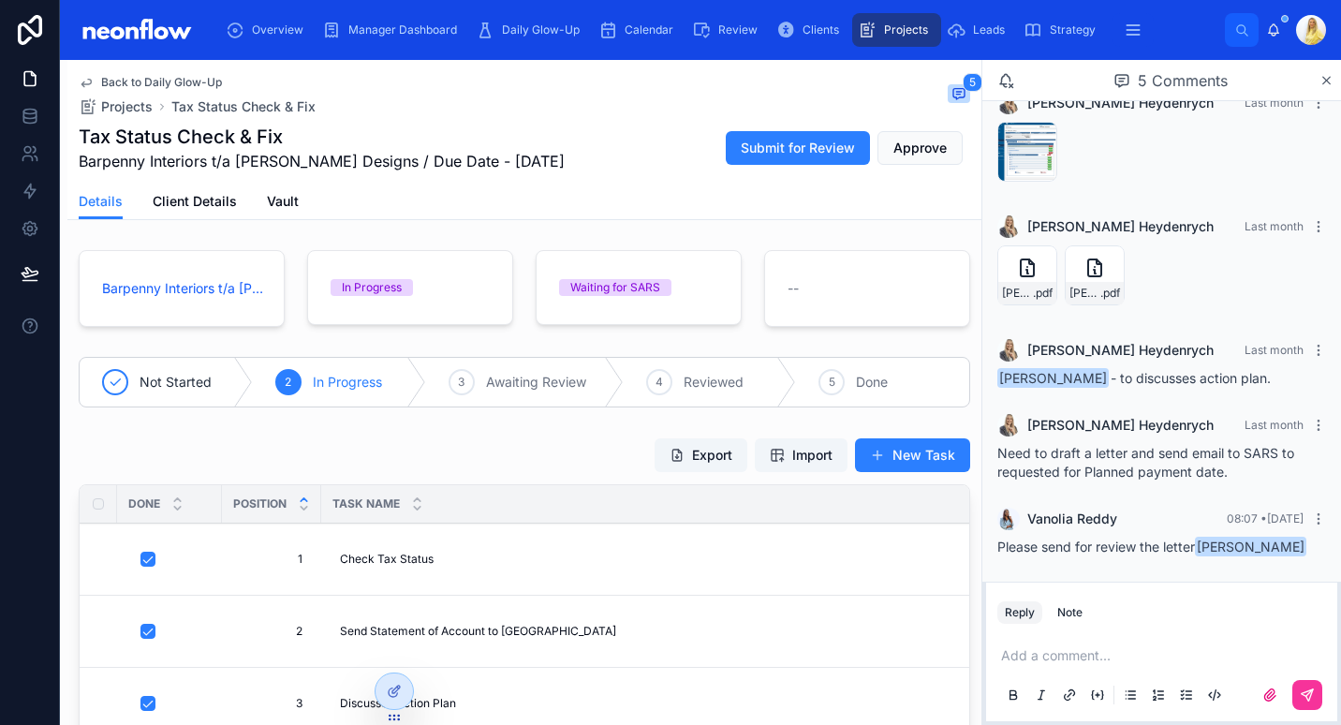
scroll to position [53, 0]
click at [1131, 652] on p at bounding box center [1165, 655] width 329 height 19
click at [1306, 692] on icon at bounding box center [1307, 694] width 11 height 11
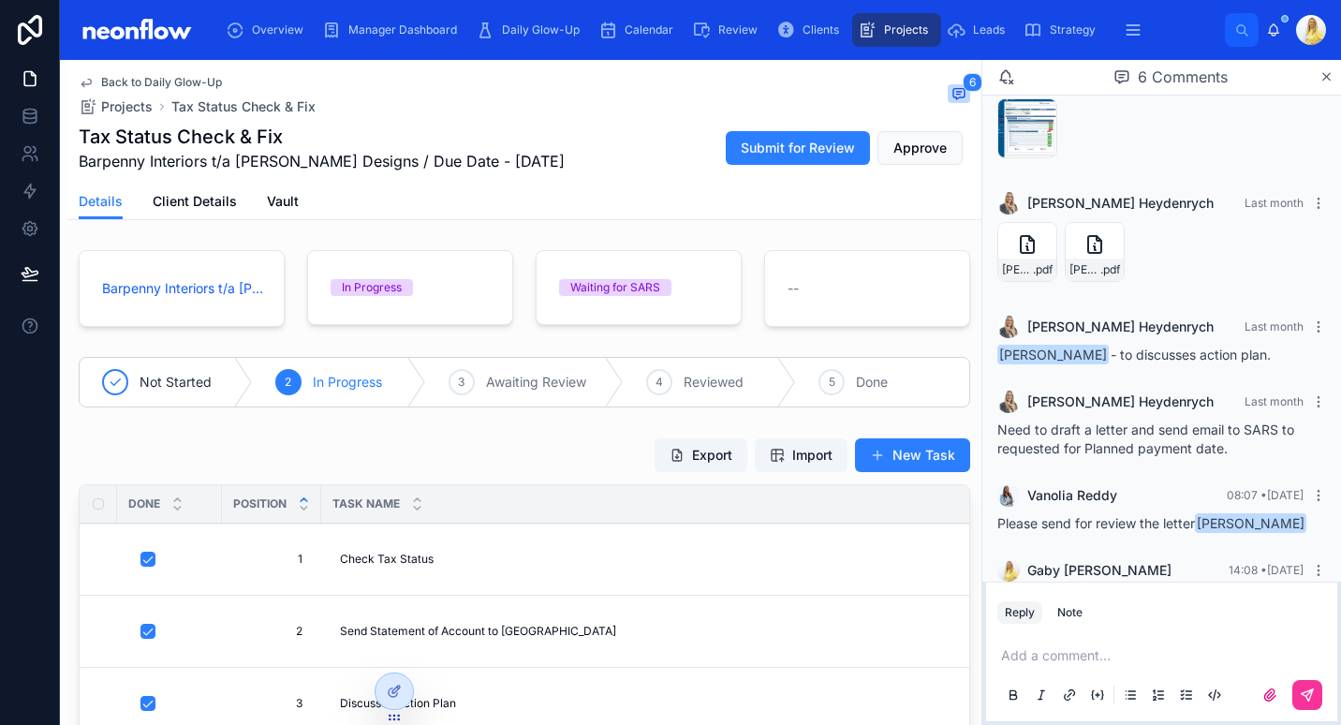
scroll to position [142, 0]
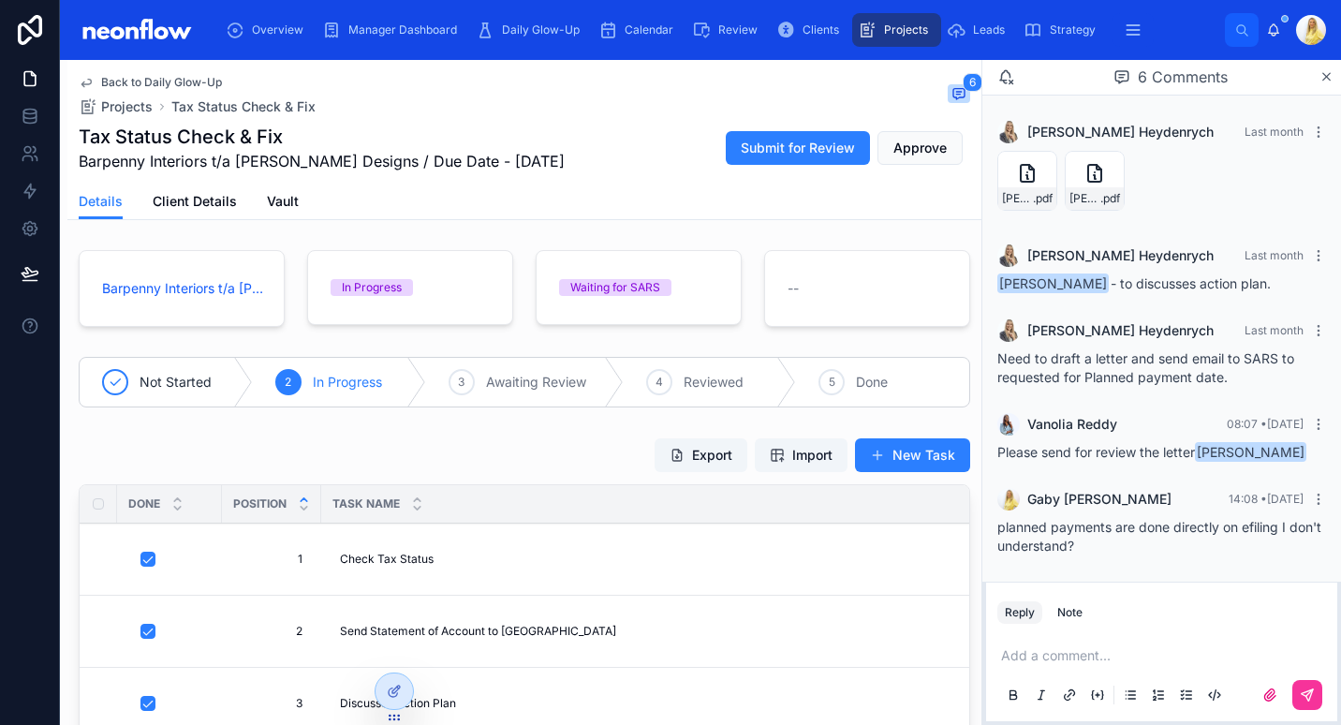
click at [1070, 651] on p at bounding box center [1165, 655] width 329 height 19
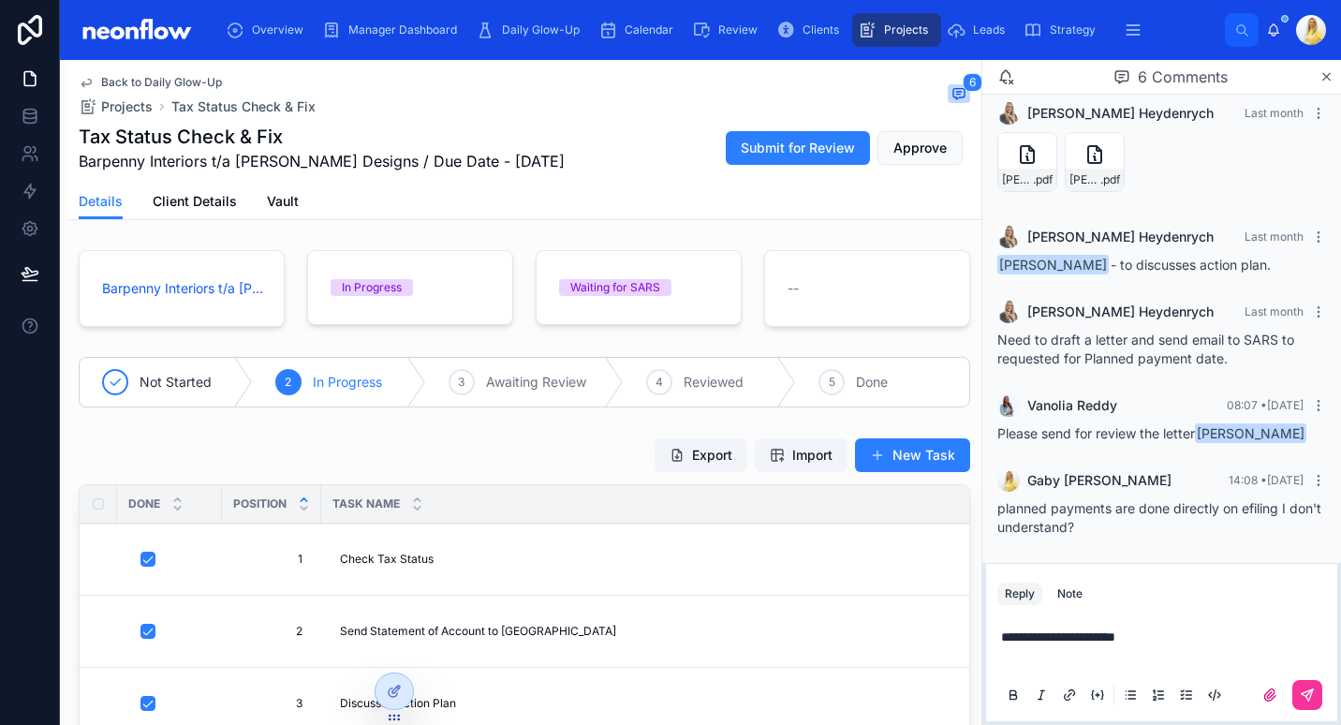
click at [1310, 694] on icon at bounding box center [1307, 695] width 15 height 15
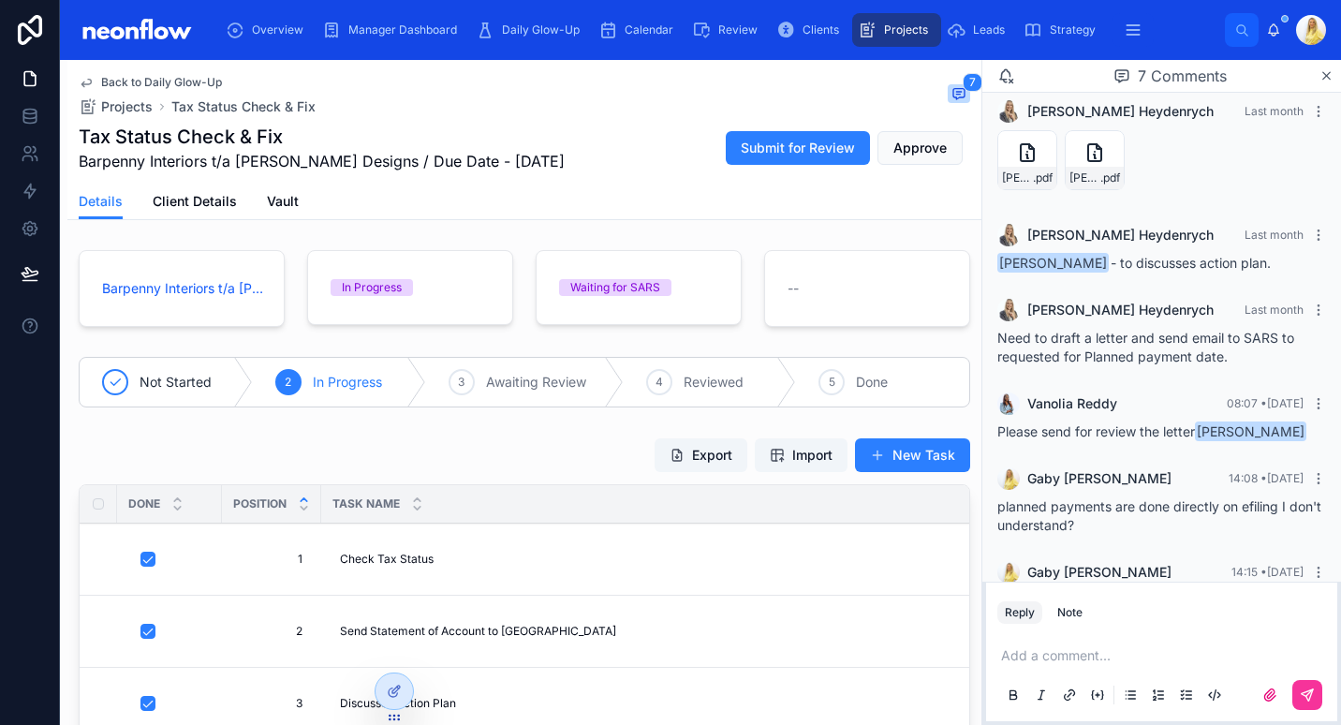
scroll to position [215, 0]
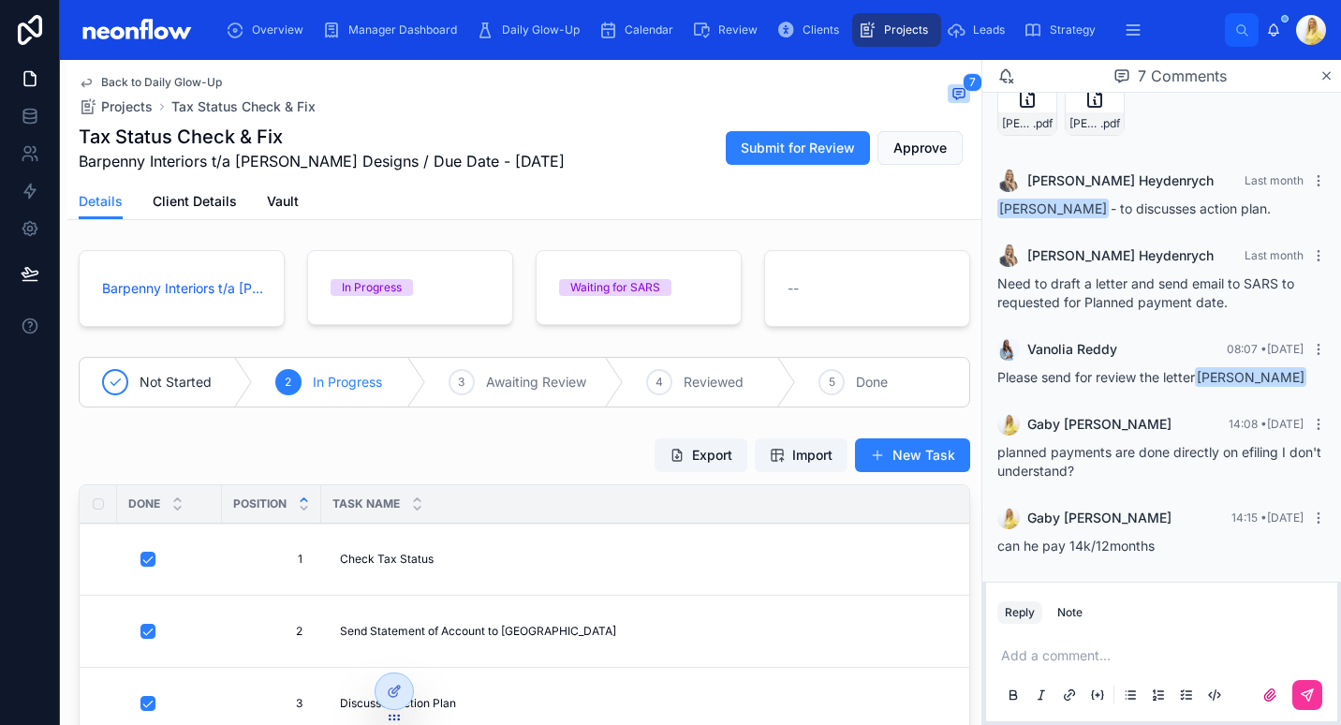
click at [1068, 664] on p at bounding box center [1165, 655] width 329 height 19
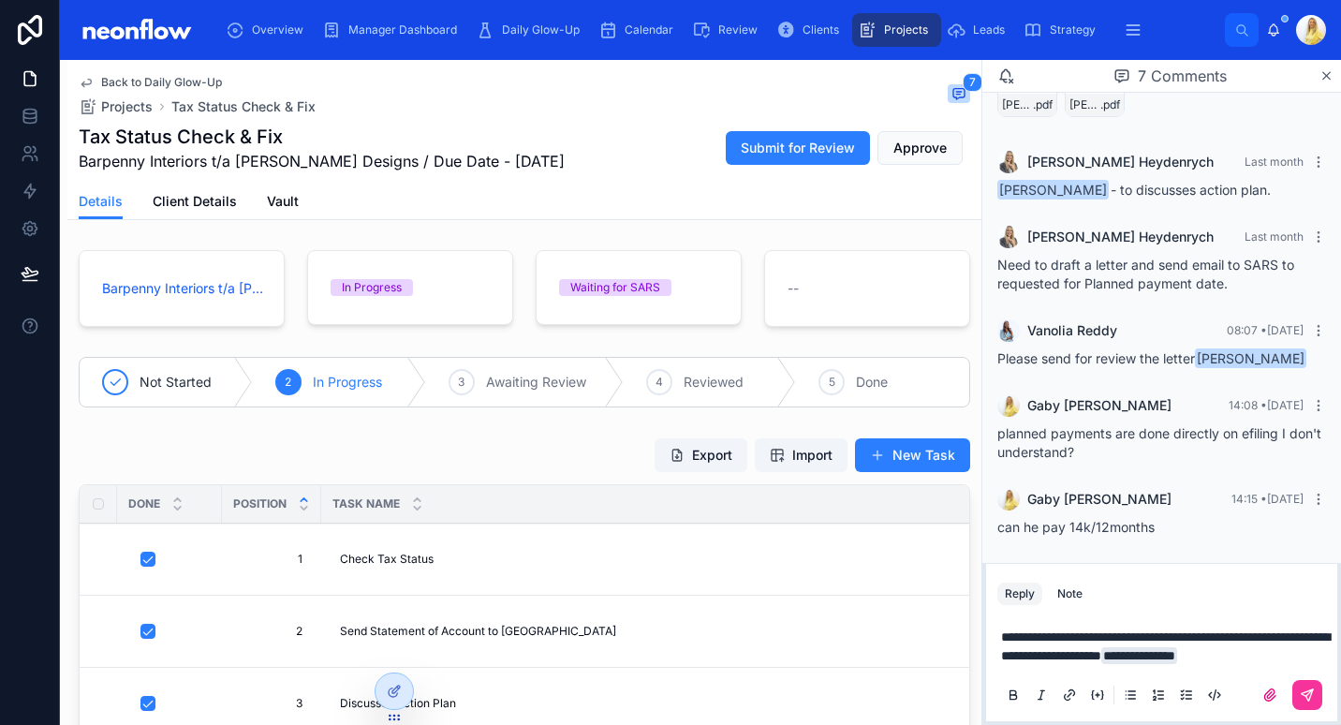
click at [1302, 700] on icon at bounding box center [1307, 695] width 15 height 15
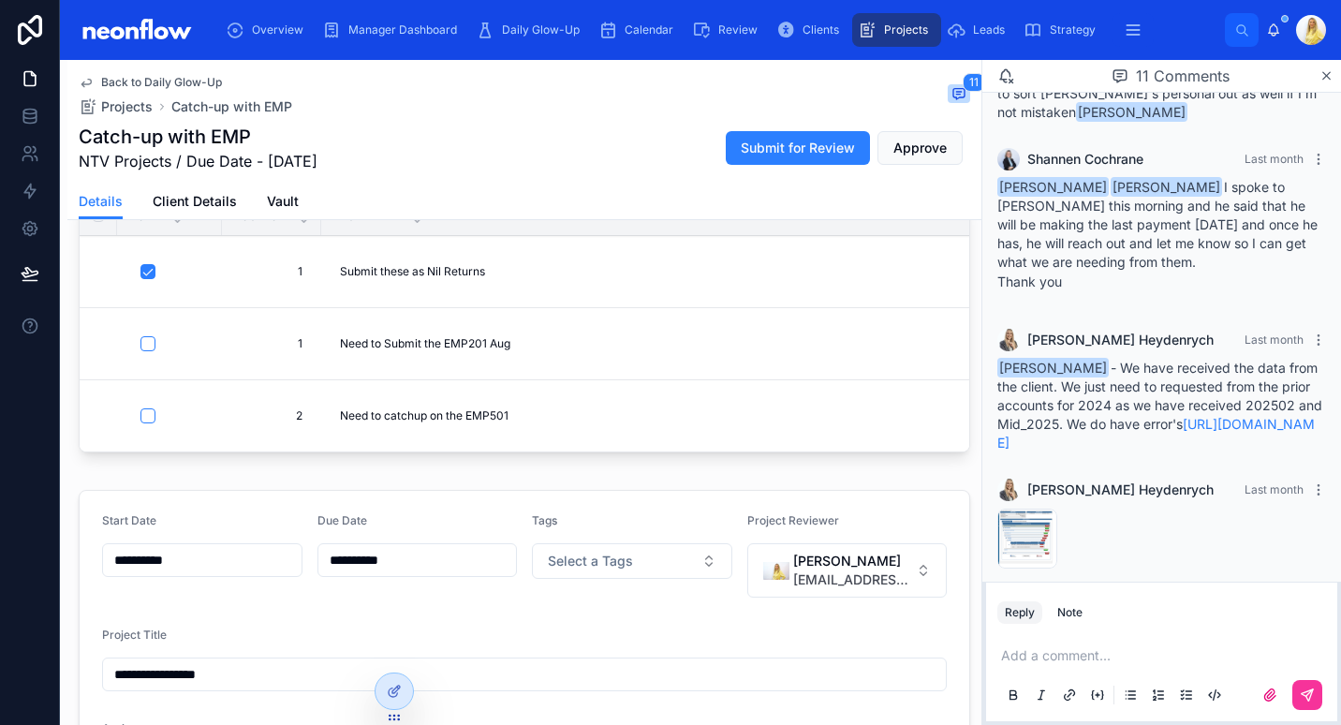
scroll to position [1220, 0]
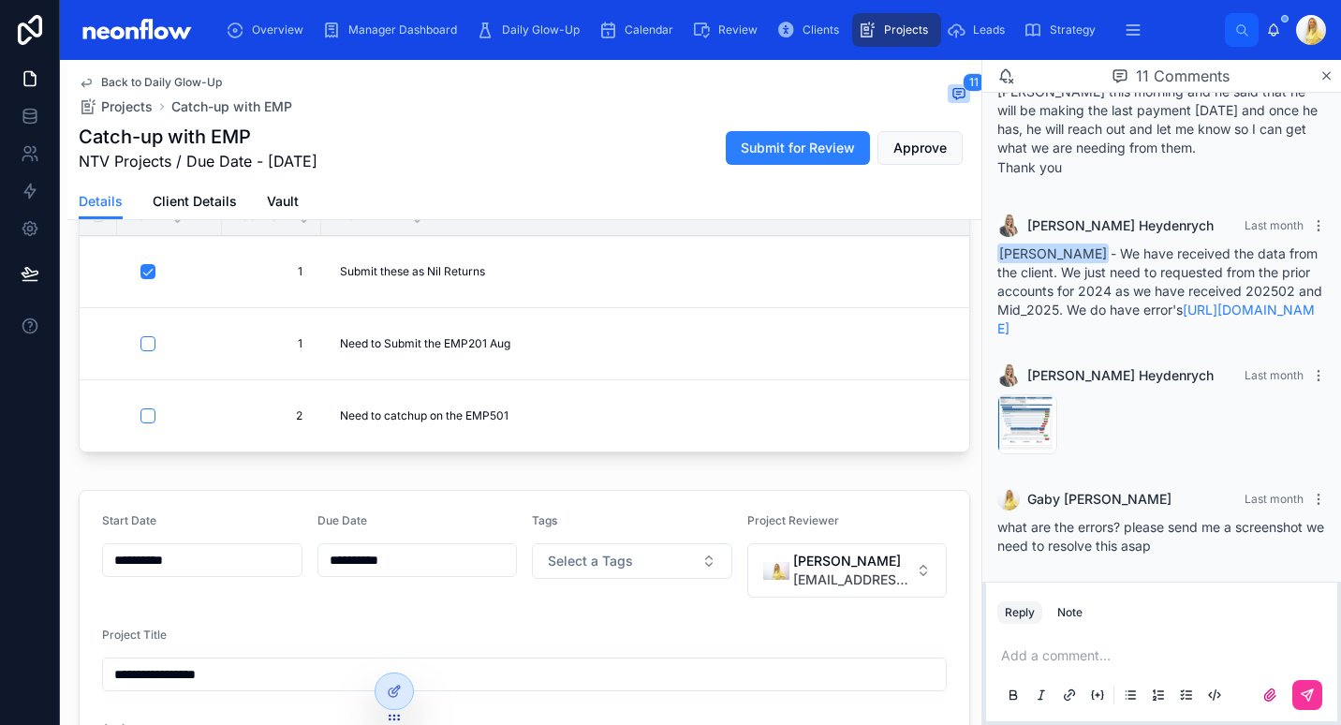
click at [0, 0] on div "image .png" at bounding box center [0, 0] width 0 height 0
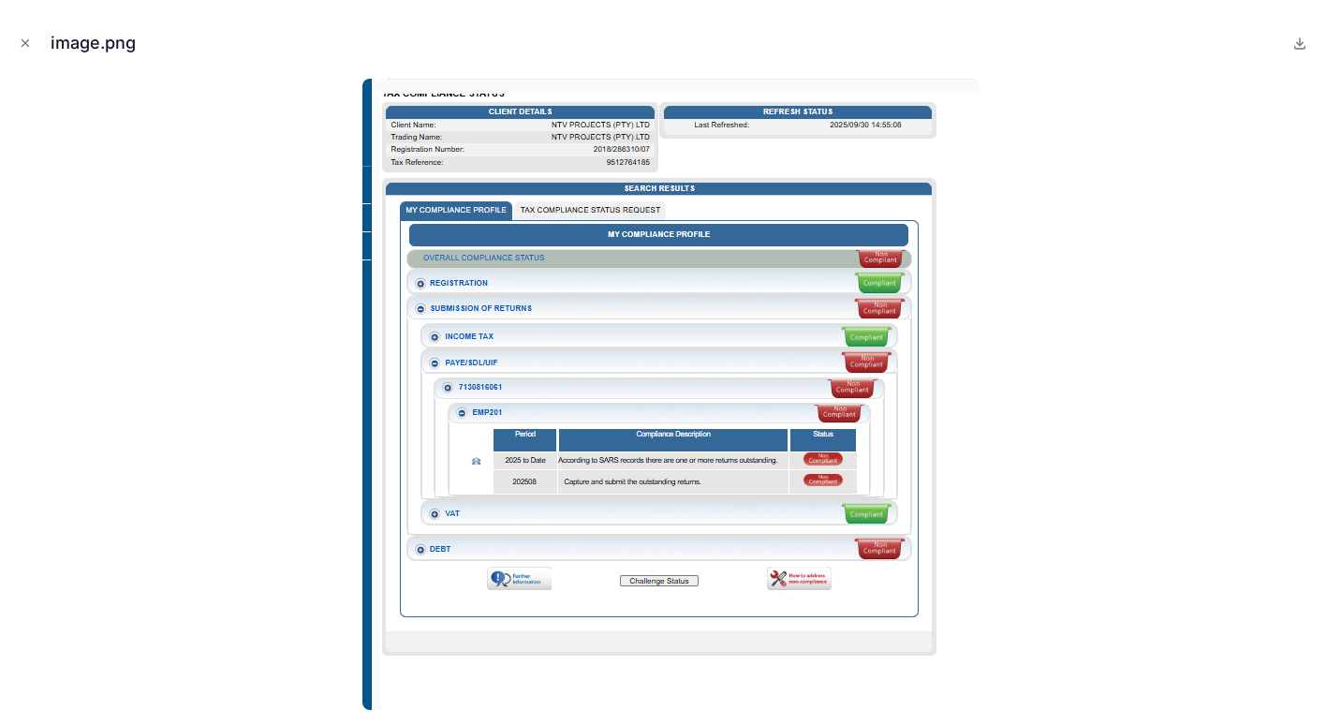
click at [29, 50] on button "Close modal" at bounding box center [25, 43] width 21 height 21
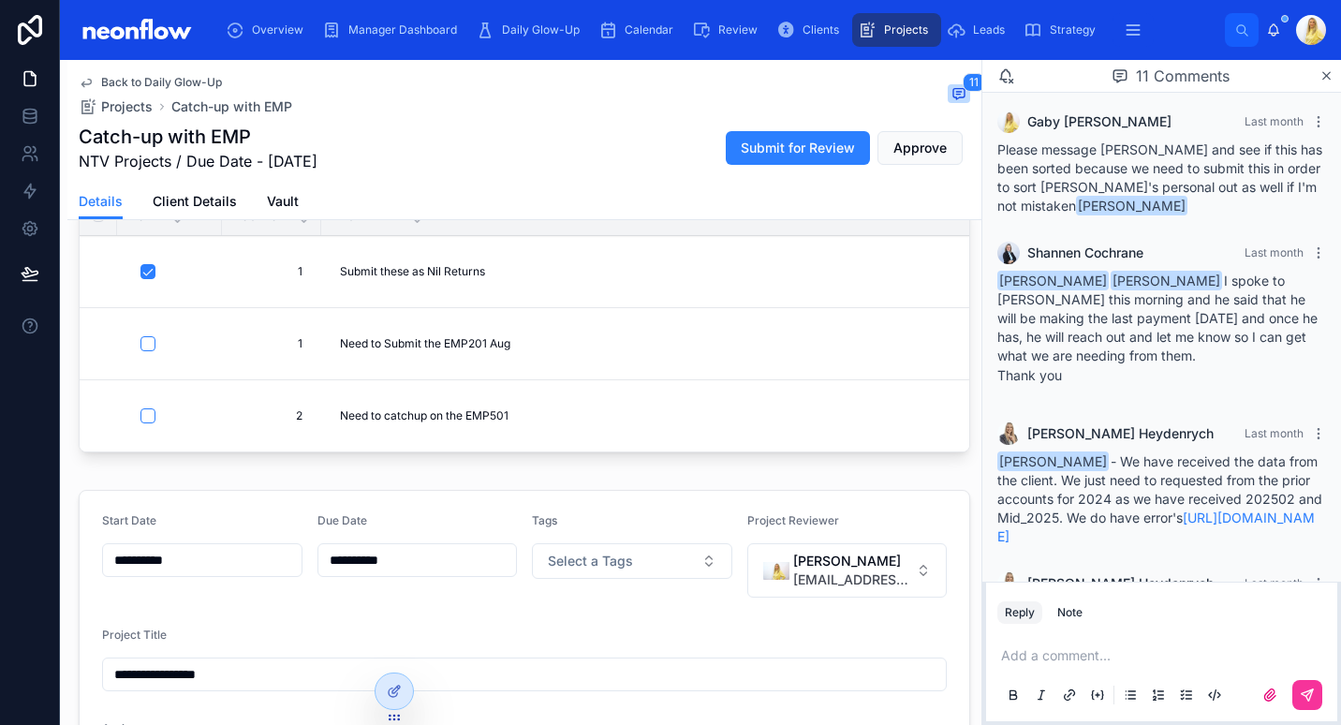
scroll to position [1220, 0]
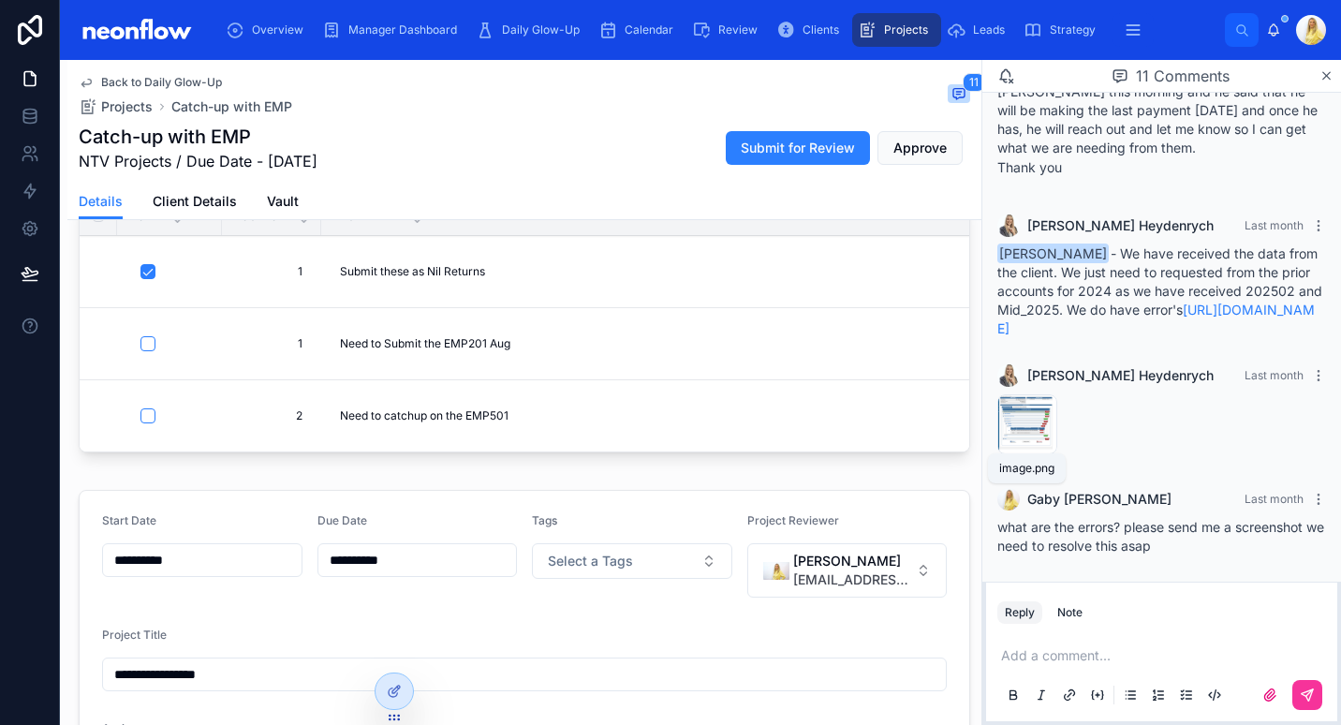
click at [0, 0] on span "image" at bounding box center [0, 0] width 0 height 0
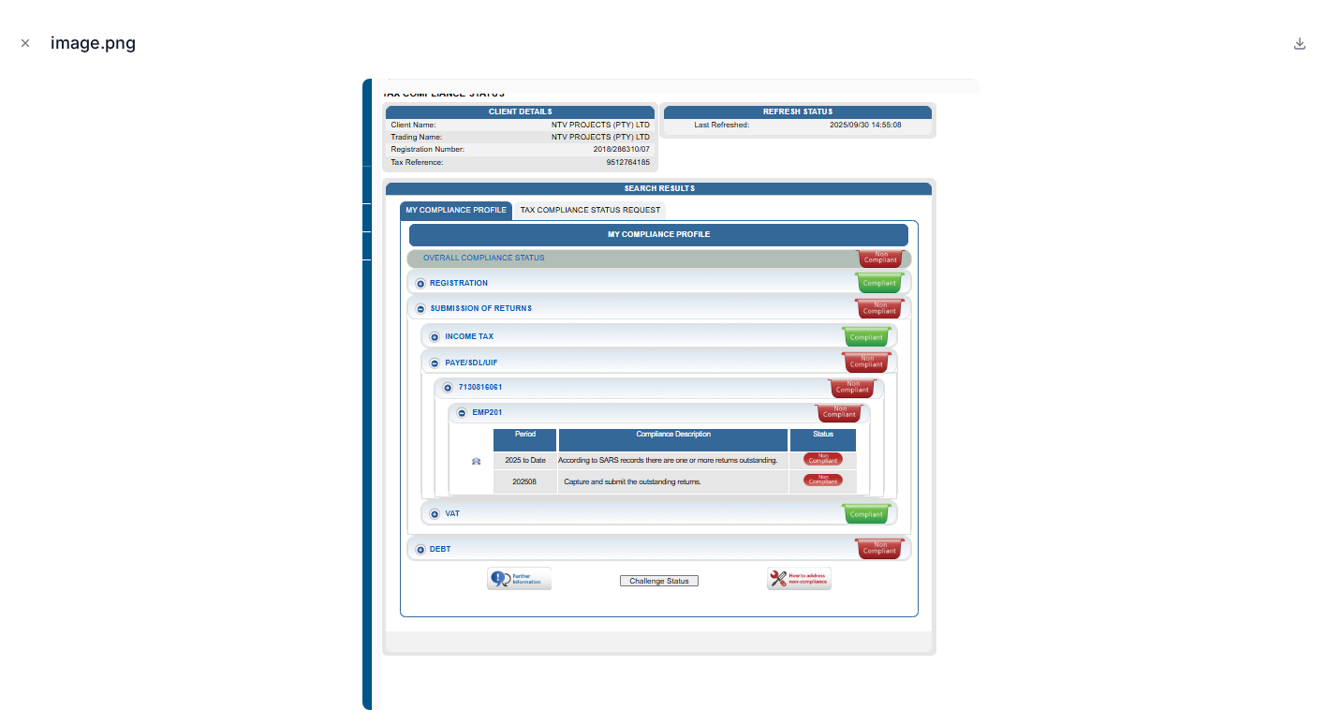
click at [27, 43] on icon "Close modal" at bounding box center [25, 43] width 13 height 13
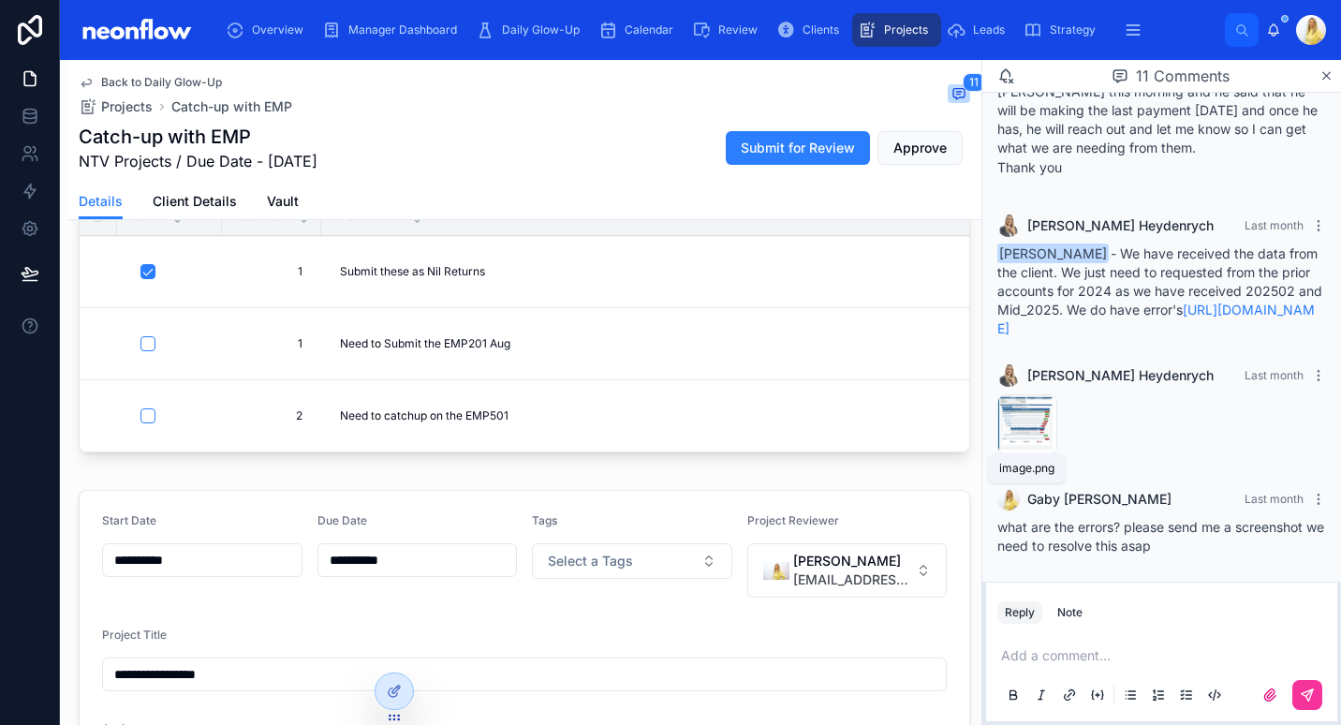
click at [0, 0] on span "image" at bounding box center [0, 0] width 0 height 0
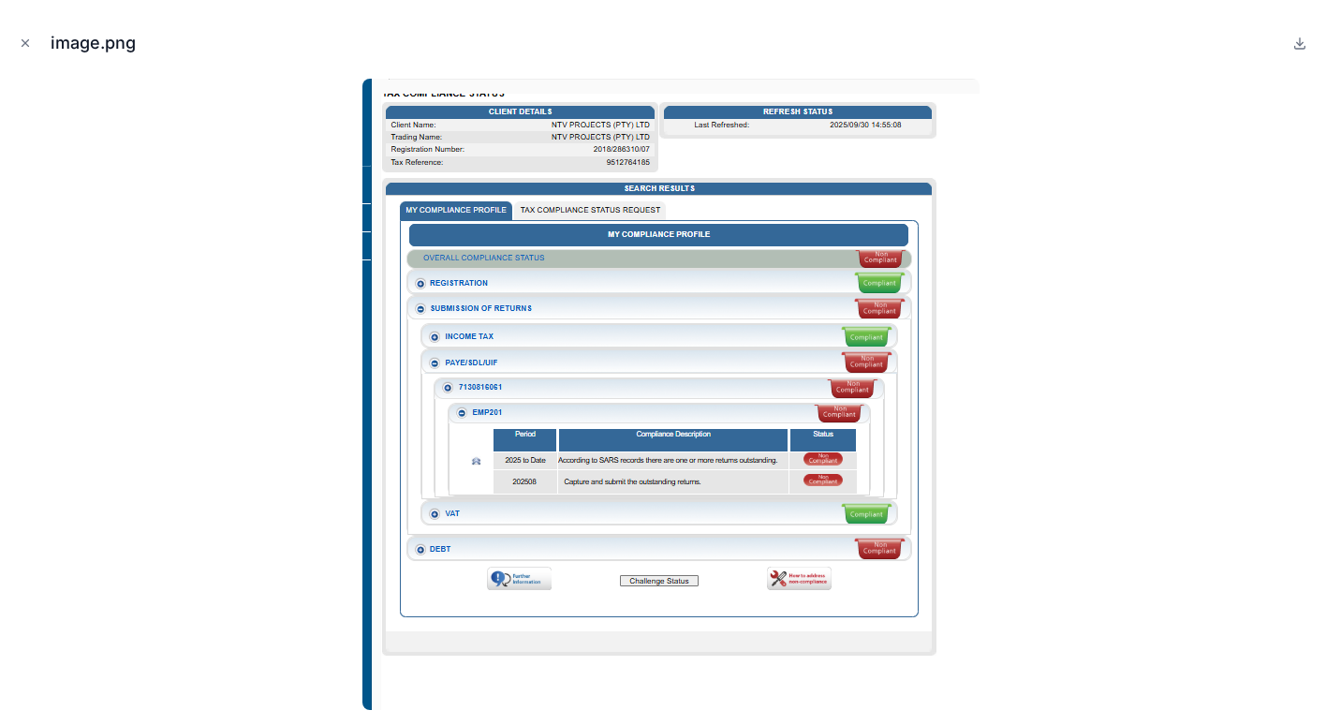
click at [28, 50] on button "Close modal" at bounding box center [25, 43] width 21 height 21
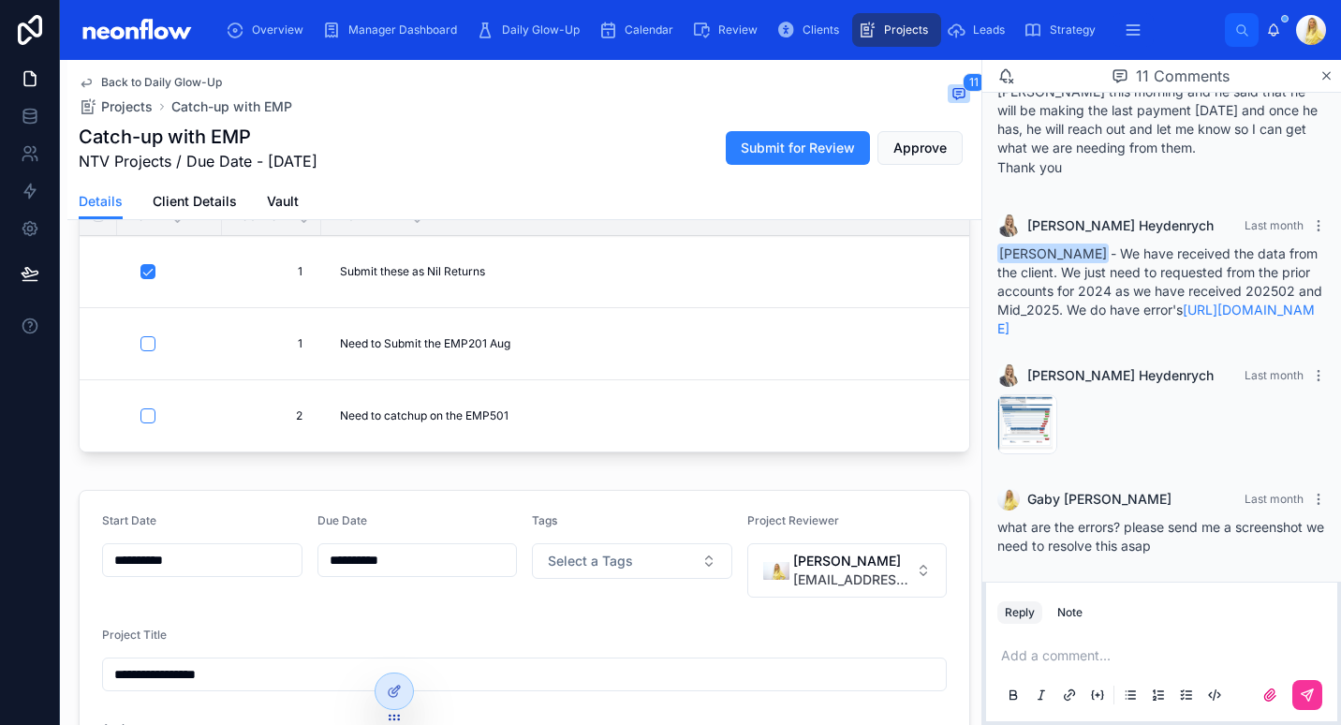
click at [1124, 639] on div "Add a comment..." at bounding box center [1162, 674] width 329 height 79
click at [1101, 659] on p at bounding box center [1165, 655] width 329 height 19
click at [1314, 697] on icon at bounding box center [1307, 695] width 15 height 15
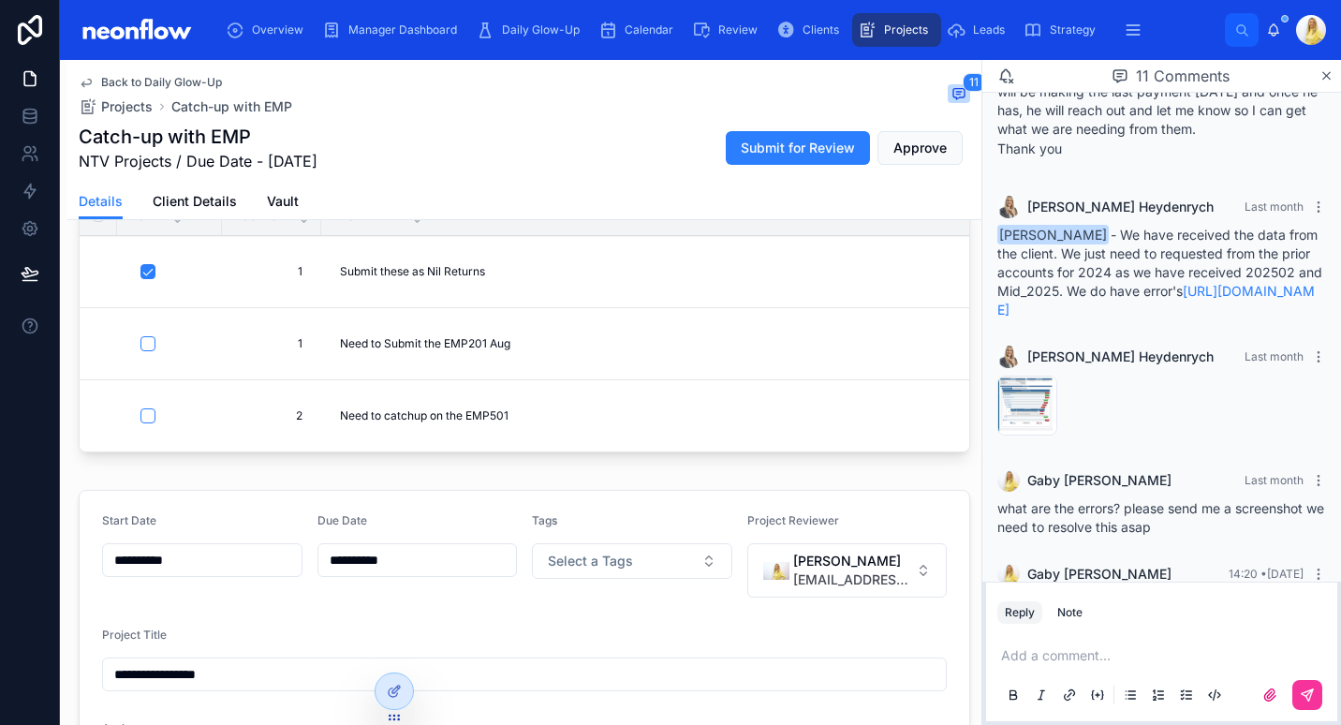
scroll to position [1314, 0]
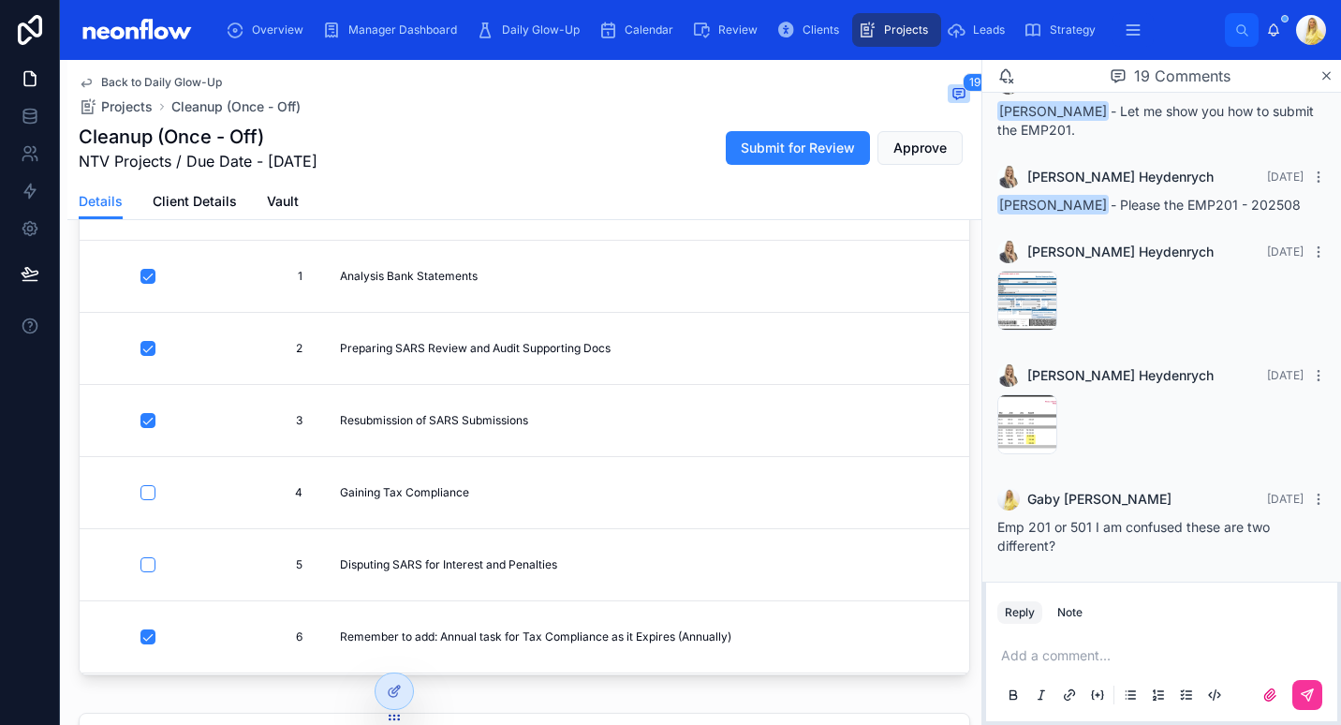
scroll to position [356, 0]
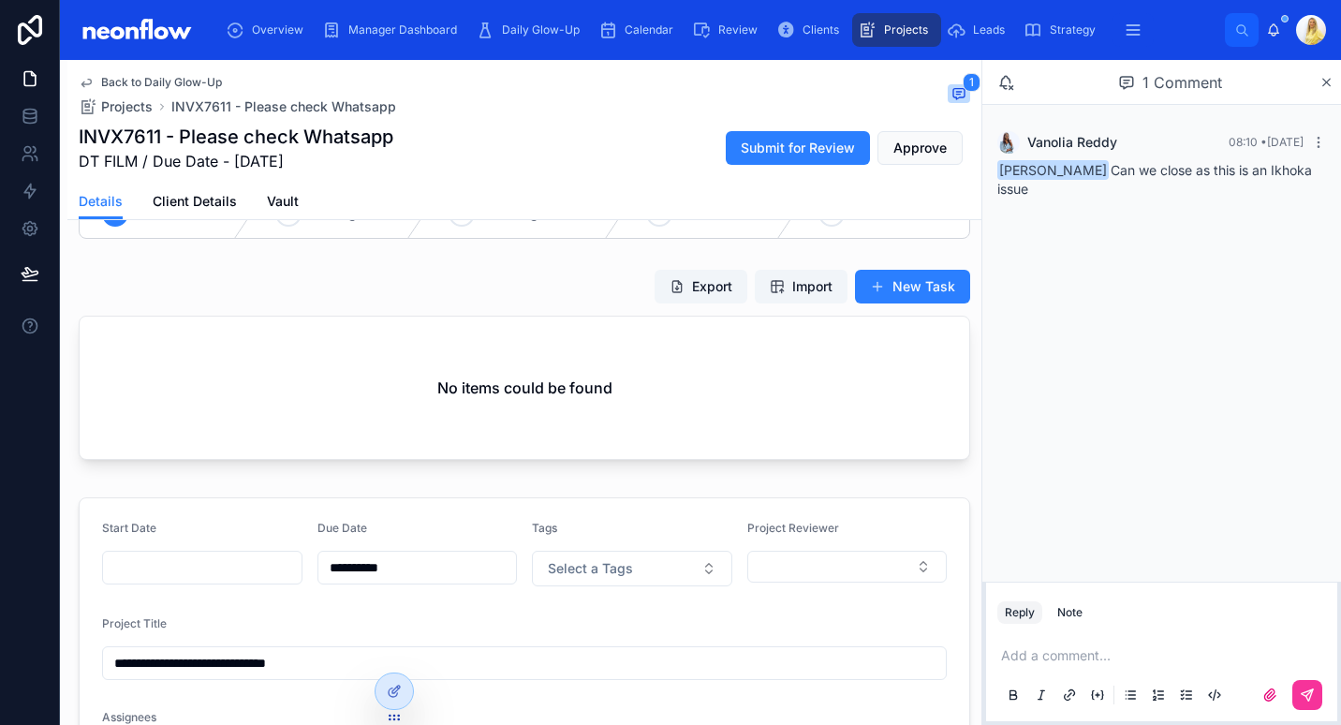
scroll to position [176, 0]
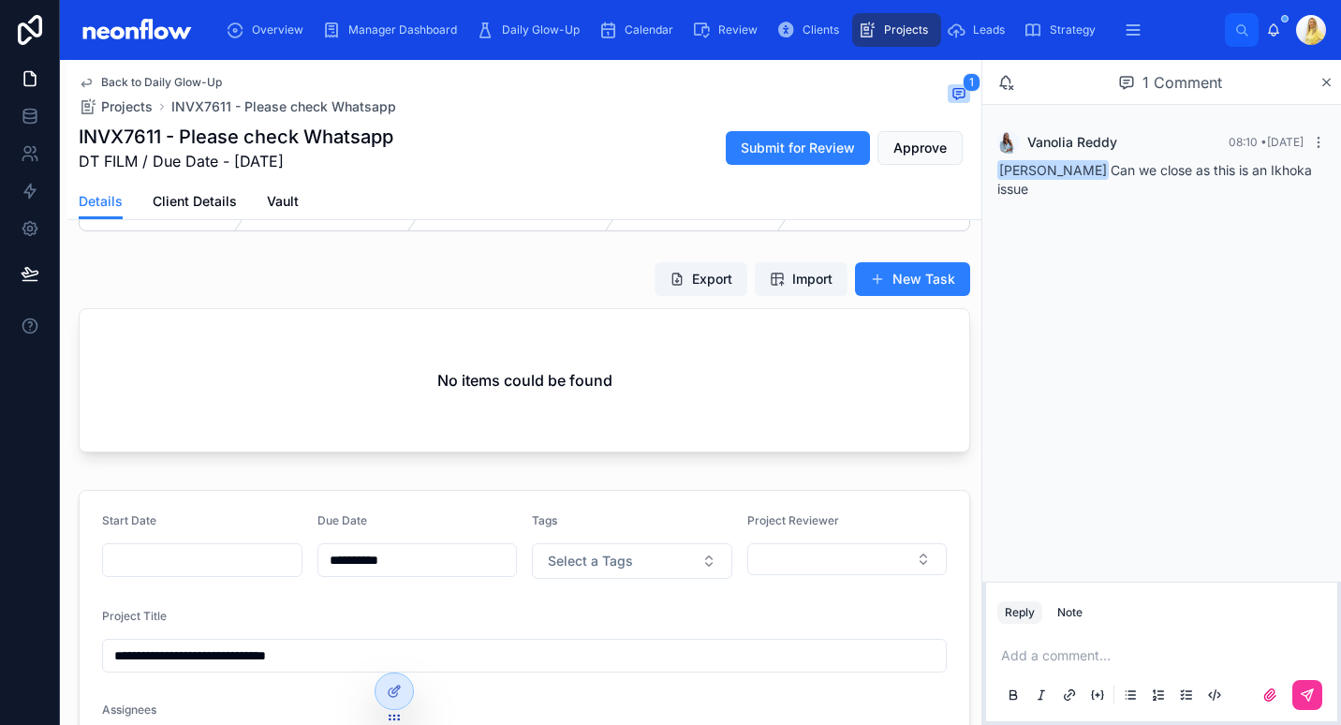
click at [1068, 646] on p at bounding box center [1165, 655] width 329 height 19
click at [1309, 698] on icon at bounding box center [1307, 695] width 15 height 15
